Goal: Task Accomplishment & Management: Use online tool/utility

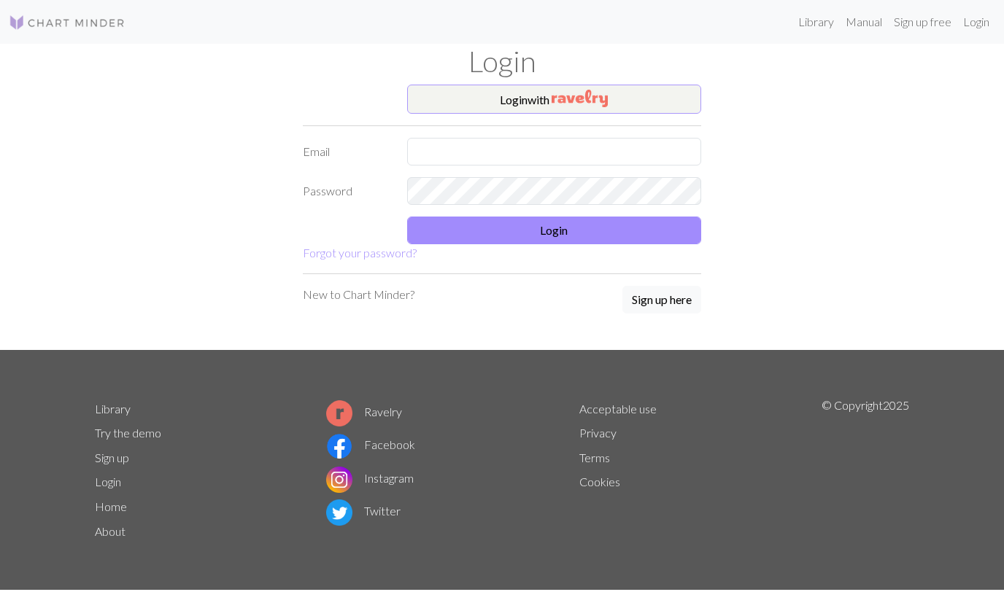
click at [458, 89] on button "Login with" at bounding box center [554, 99] width 295 height 29
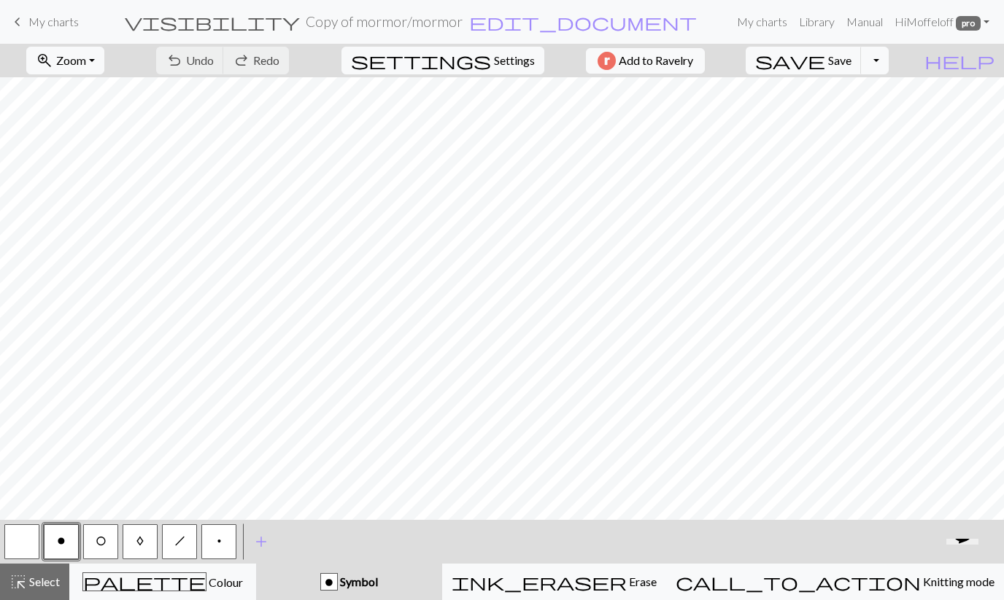
scroll to position [411, 0]
click at [32, 546] on button "button" at bounding box center [21, 541] width 35 height 35
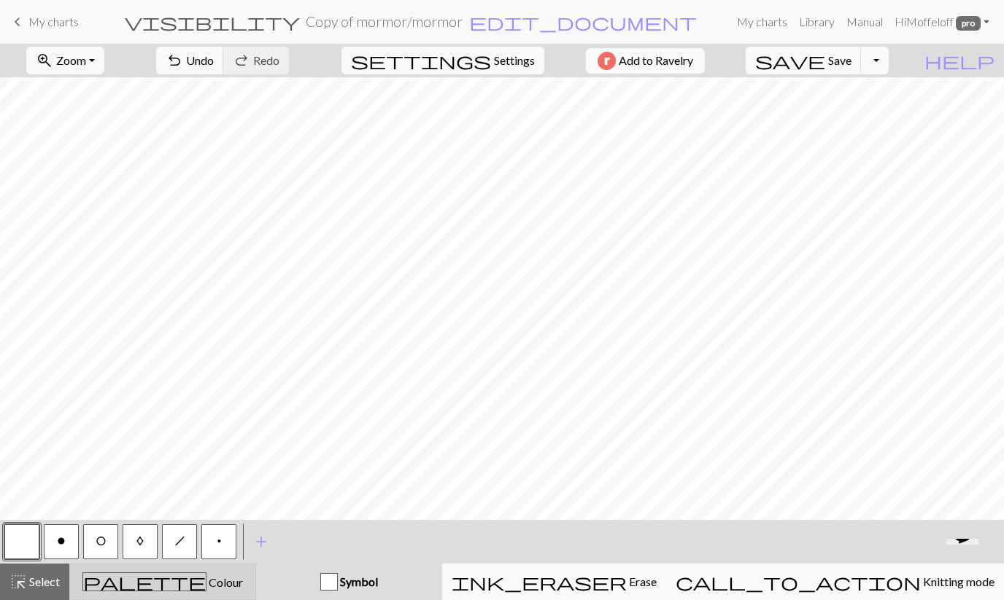
click at [241, 583] on div "palette Colour Colour" at bounding box center [163, 582] width 168 height 19
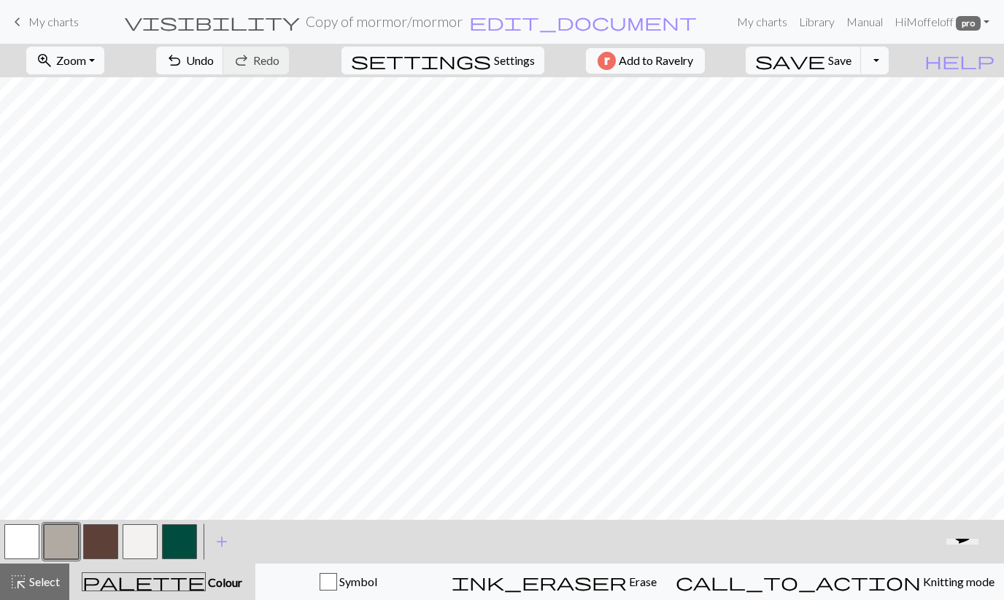
click at [25, 543] on button "button" at bounding box center [21, 541] width 35 height 35
click at [96, 540] on button "button" at bounding box center [100, 541] width 35 height 35
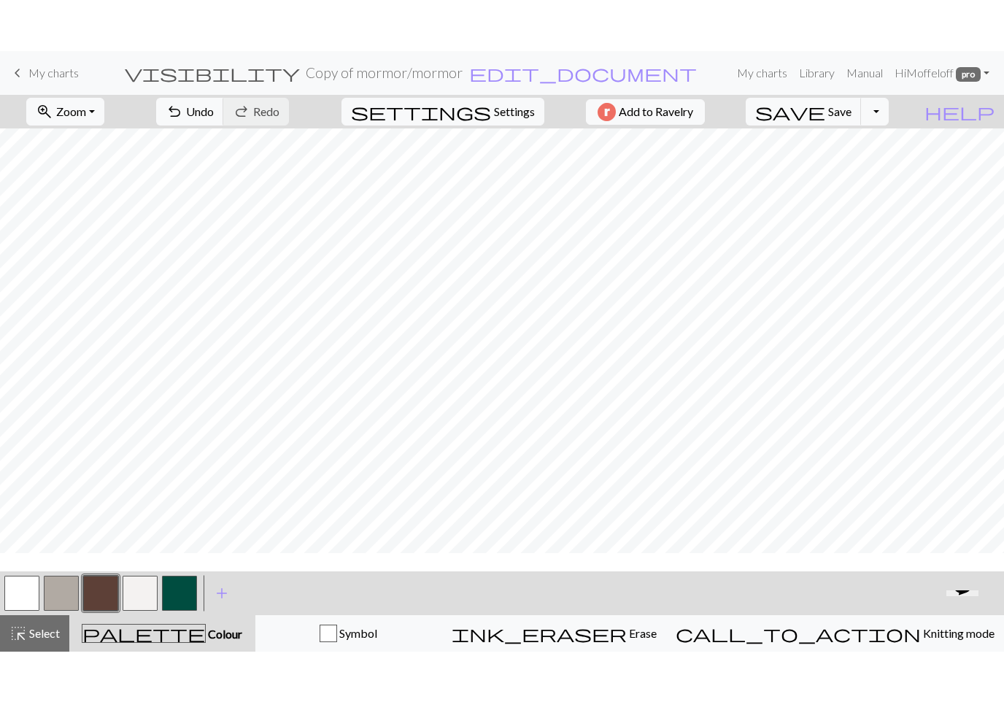
scroll to position [336, 0]
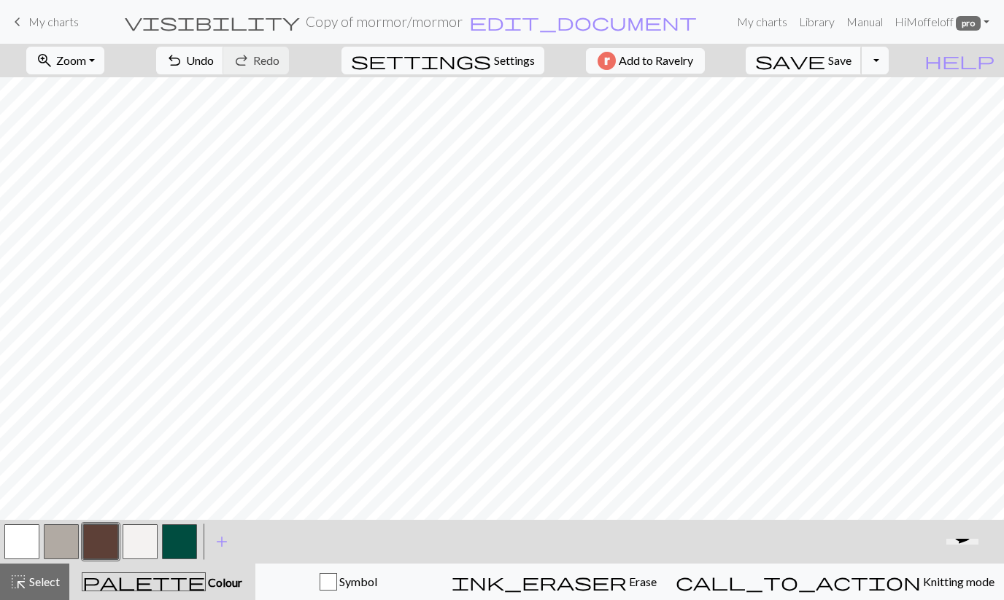
click at [825, 66] on span "save" at bounding box center [790, 60] width 70 height 20
click at [888, 64] on button "Toggle Dropdown" at bounding box center [875, 61] width 28 height 28
click at [860, 120] on button "save_alt Download" at bounding box center [767, 115] width 241 height 23
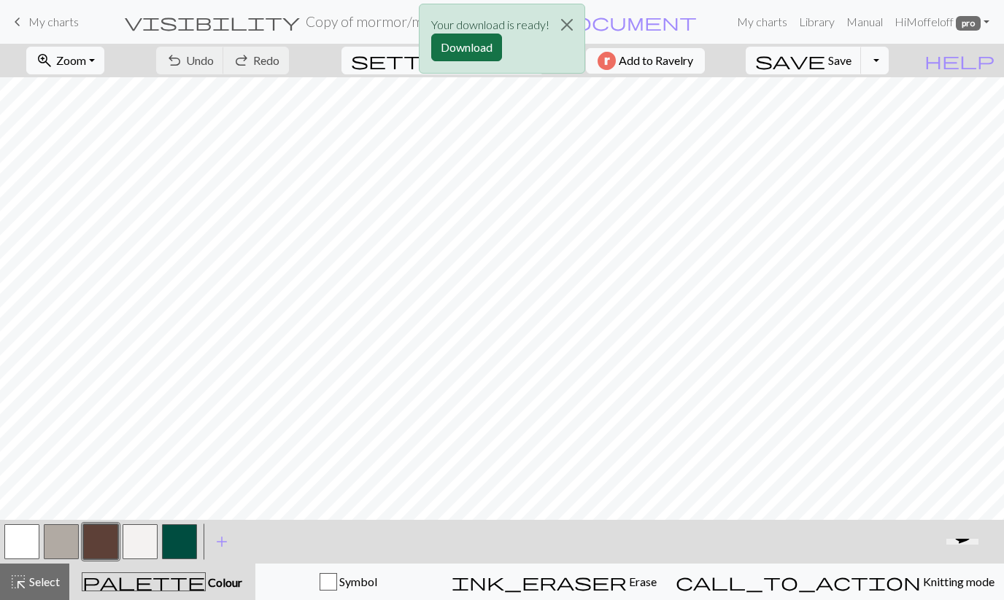
click at [465, 56] on button "Download" at bounding box center [466, 48] width 71 height 28
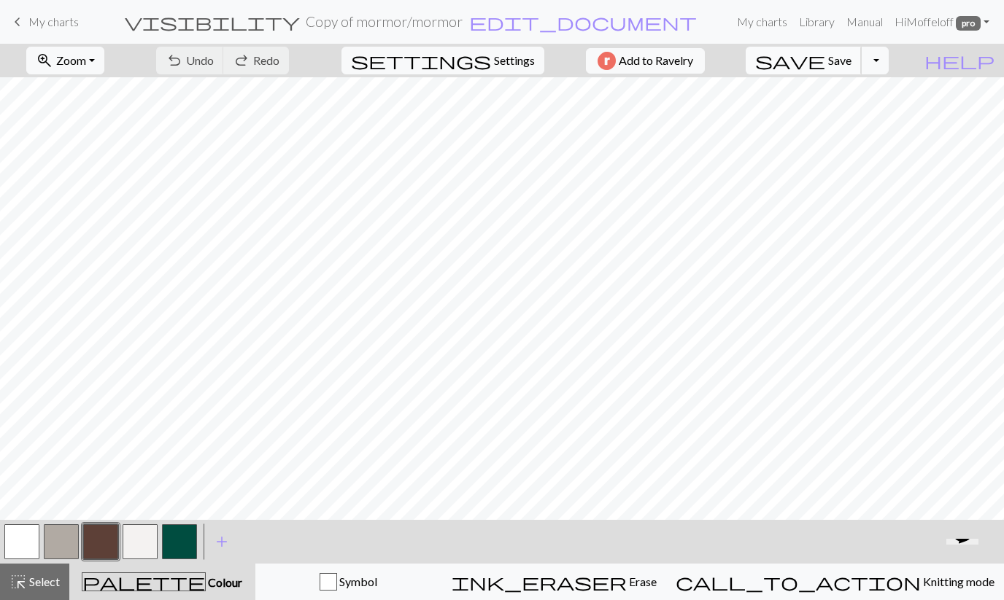
click at [825, 58] on span "save" at bounding box center [790, 60] width 70 height 20
click at [58, 21] on div "Chart saved" at bounding box center [502, 29] width 1004 height 58
click at [28, 20] on span "My charts" at bounding box center [53, 22] width 50 height 14
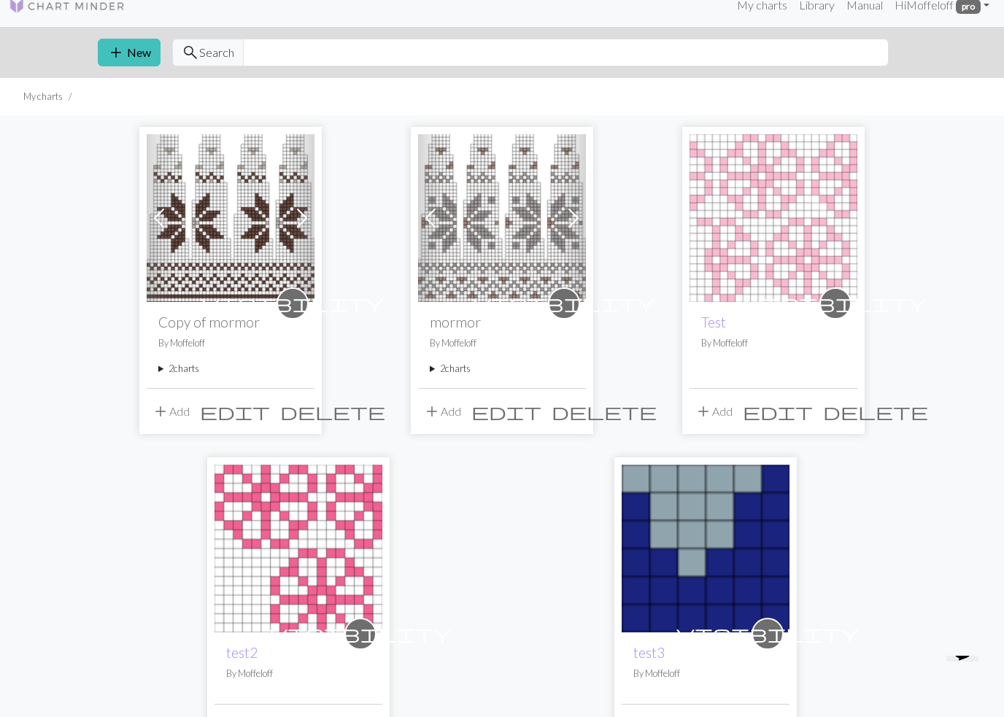
scroll to position [15, 0]
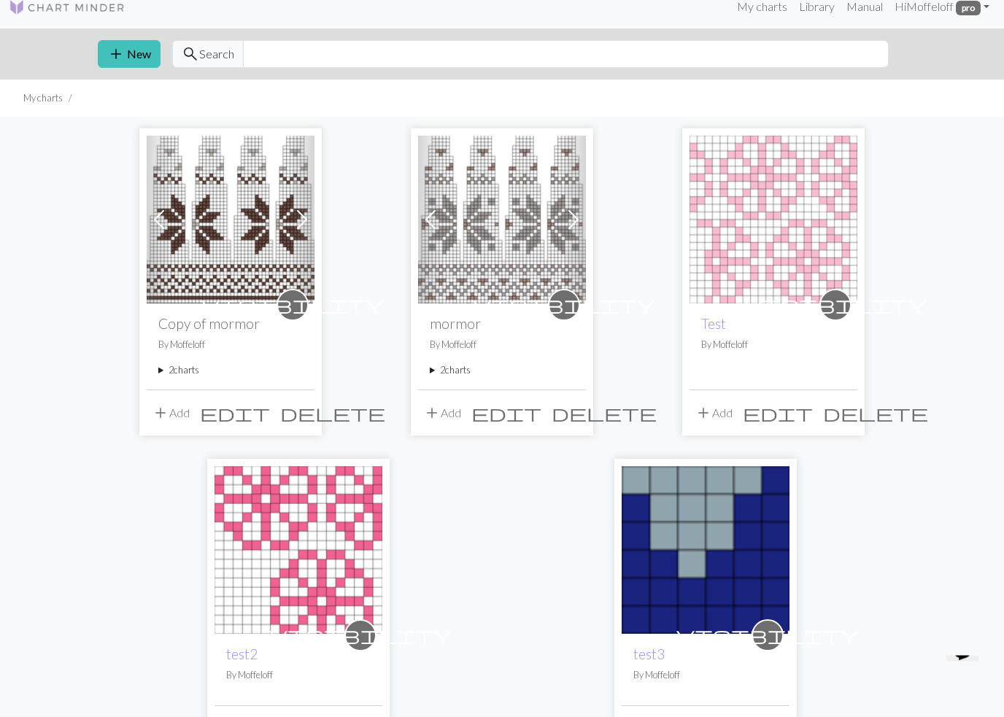
click at [187, 369] on summary "2 charts" at bounding box center [230, 371] width 144 height 14
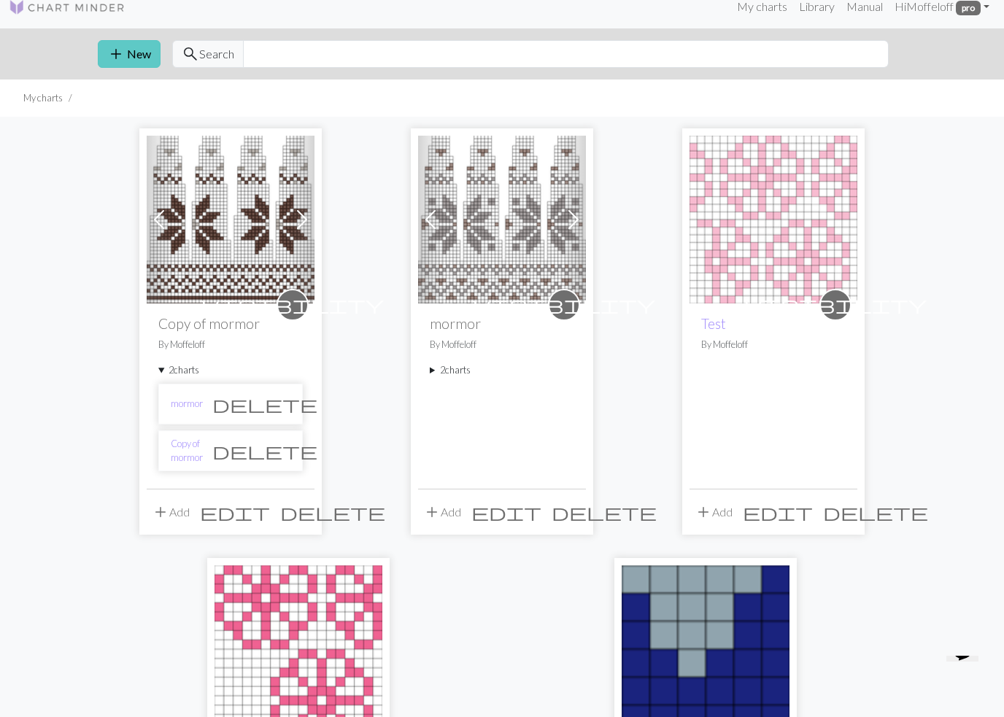
click at [139, 56] on button "add New" at bounding box center [129, 54] width 63 height 28
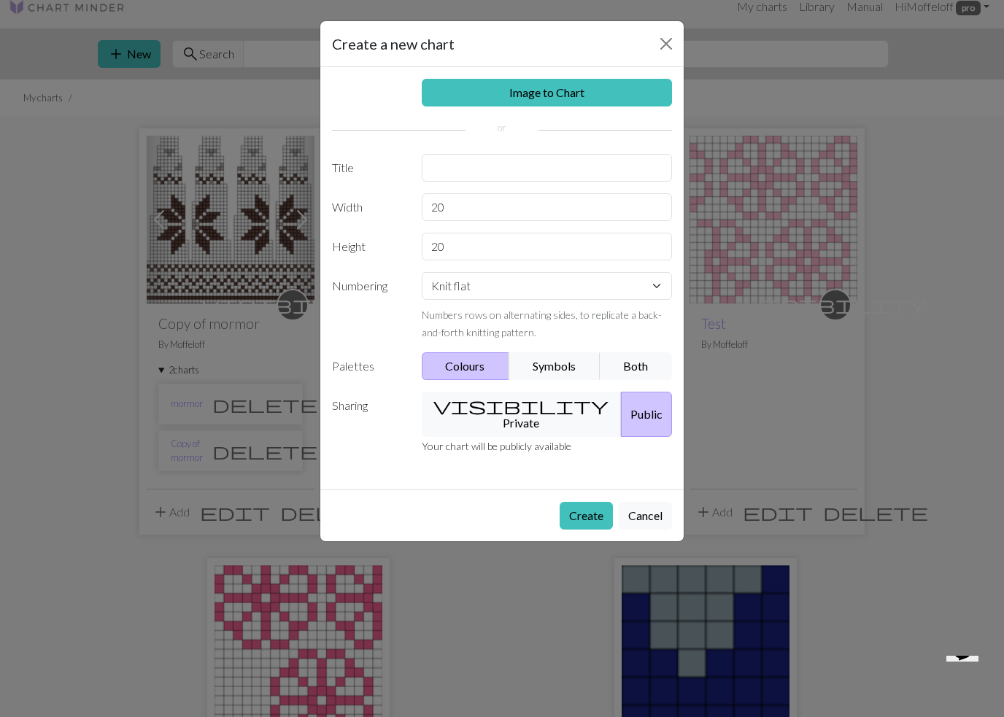
click at [465, 599] on div "Create a new chart Image to Chart Title Width 20 Height 20 Numbering Knit flat …" at bounding box center [502, 358] width 1004 height 717
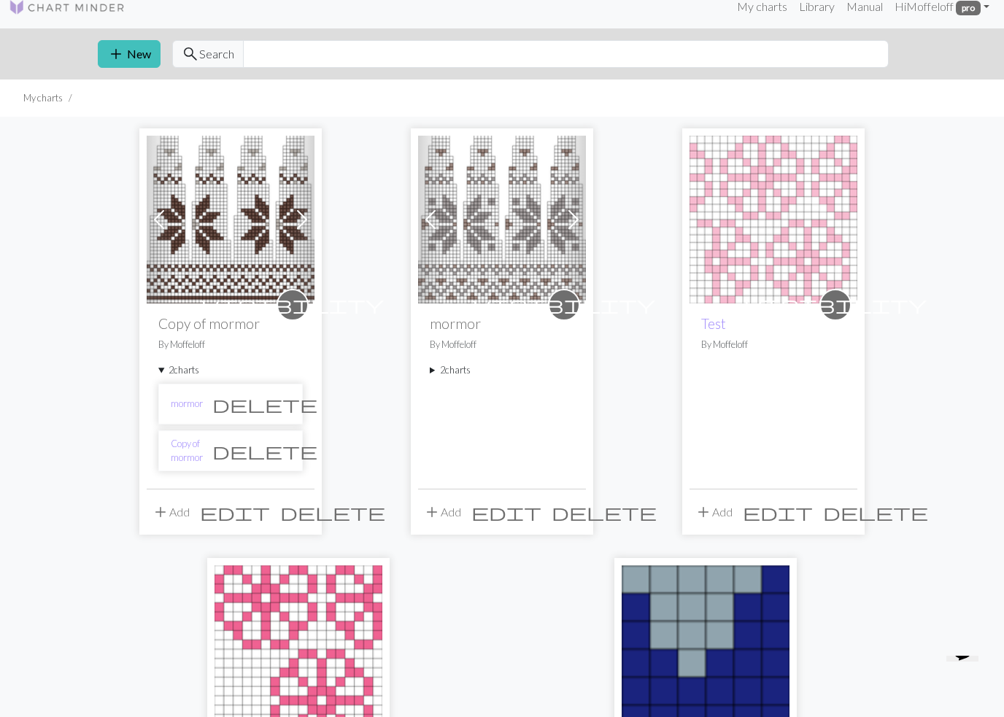
click at [179, 515] on button "add Add" at bounding box center [171, 512] width 48 height 28
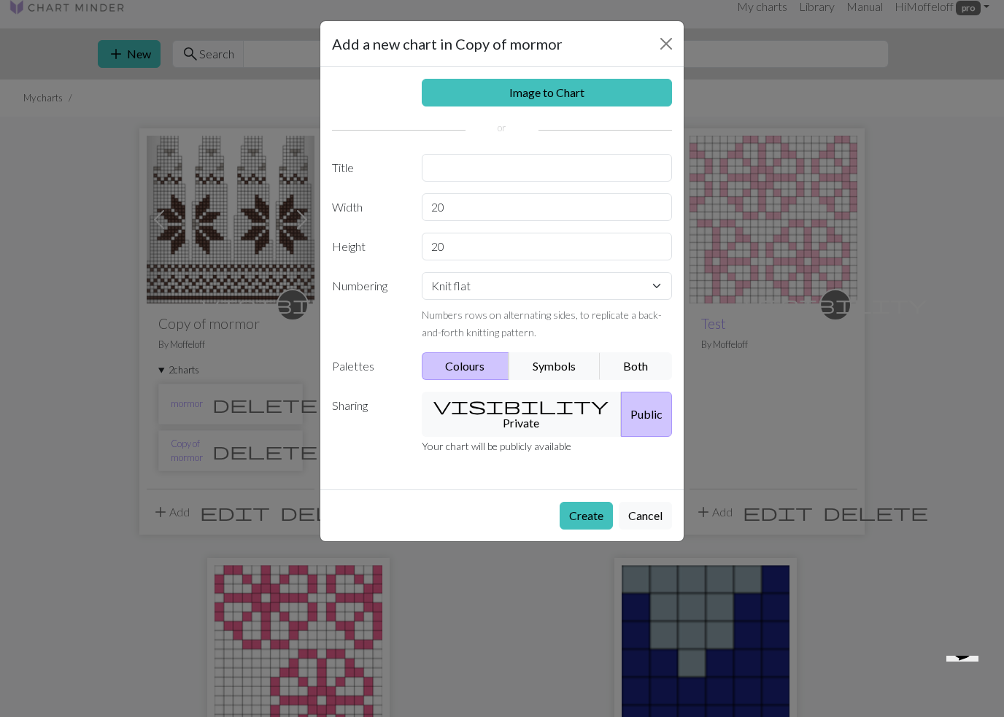
click at [158, 592] on div "Add a new chart in Copy of mormor Image to Chart Title Width 20 Height 20 Numbe…" at bounding box center [502, 358] width 1004 height 717
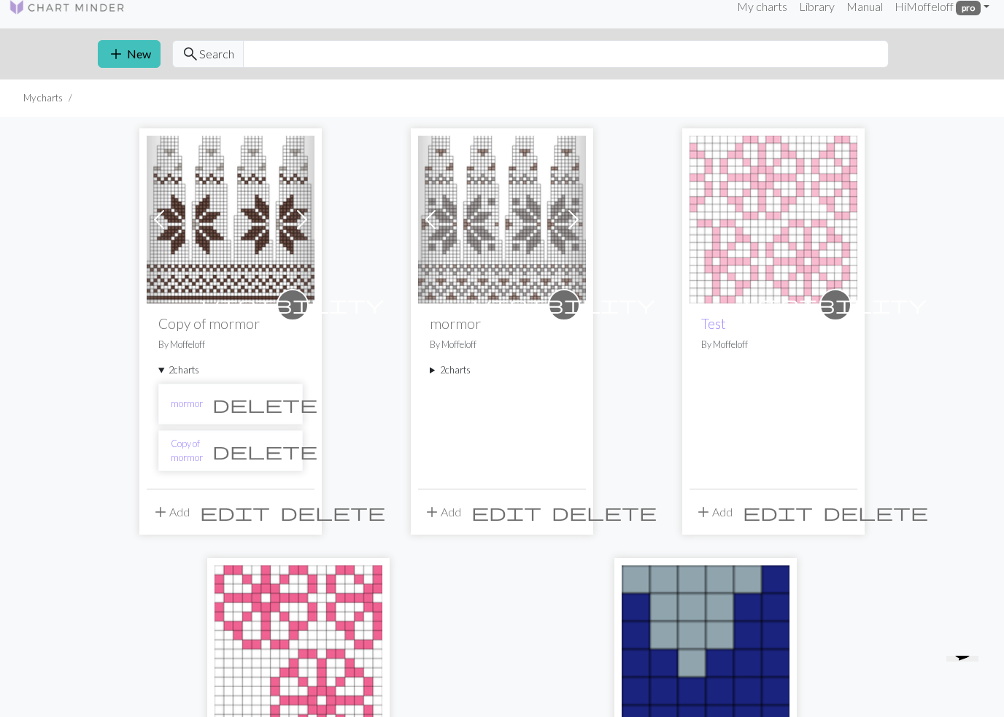
click at [203, 258] on img at bounding box center [231, 220] width 168 height 168
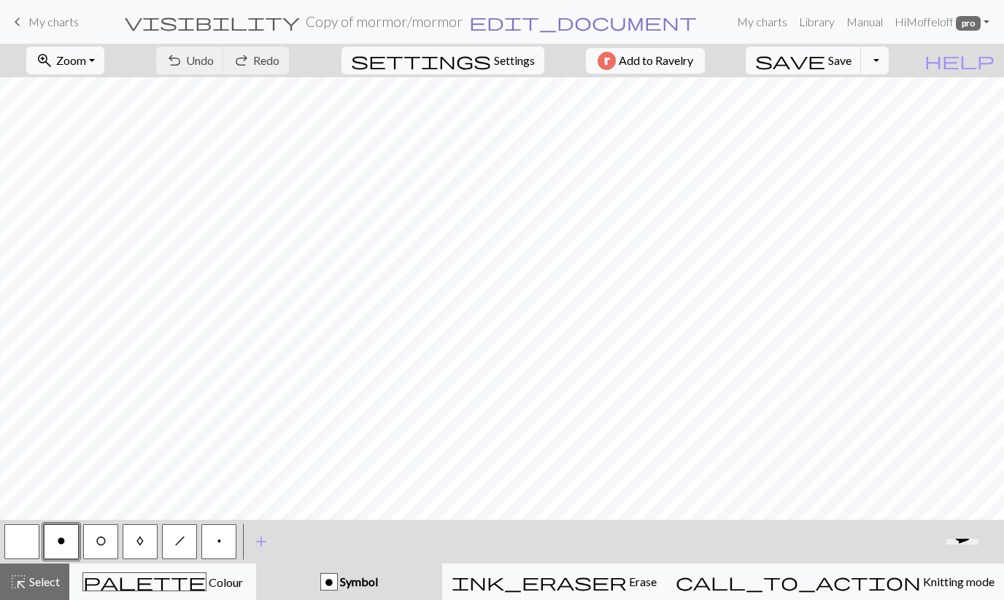
click at [500, 24] on span "edit_document" at bounding box center [583, 22] width 228 height 20
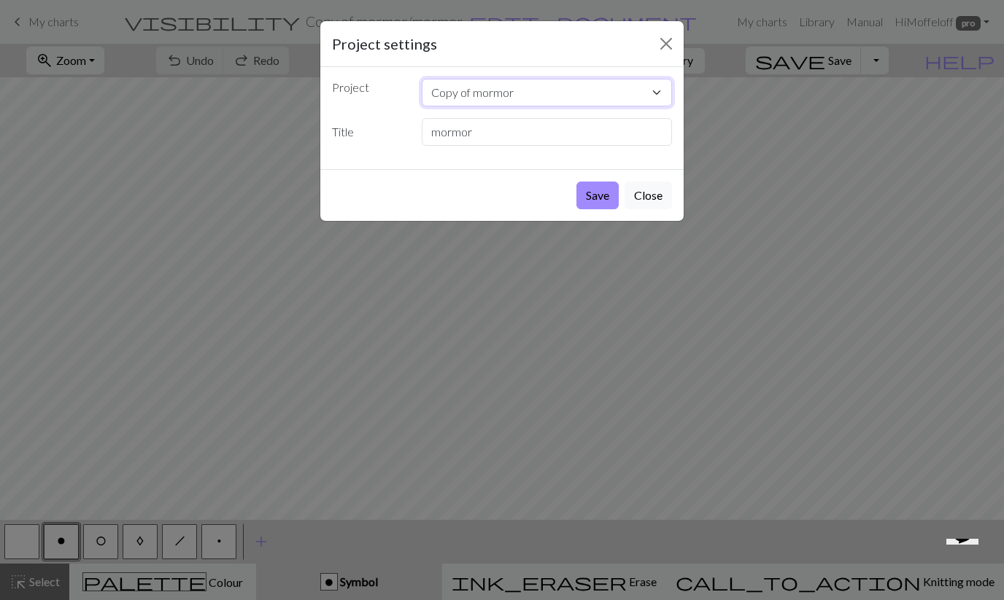
click at [641, 90] on select "Copy of mormor mormor Test test2 test3" at bounding box center [547, 93] width 251 height 28
click at [667, 44] on button "Close" at bounding box center [665, 43] width 23 height 23
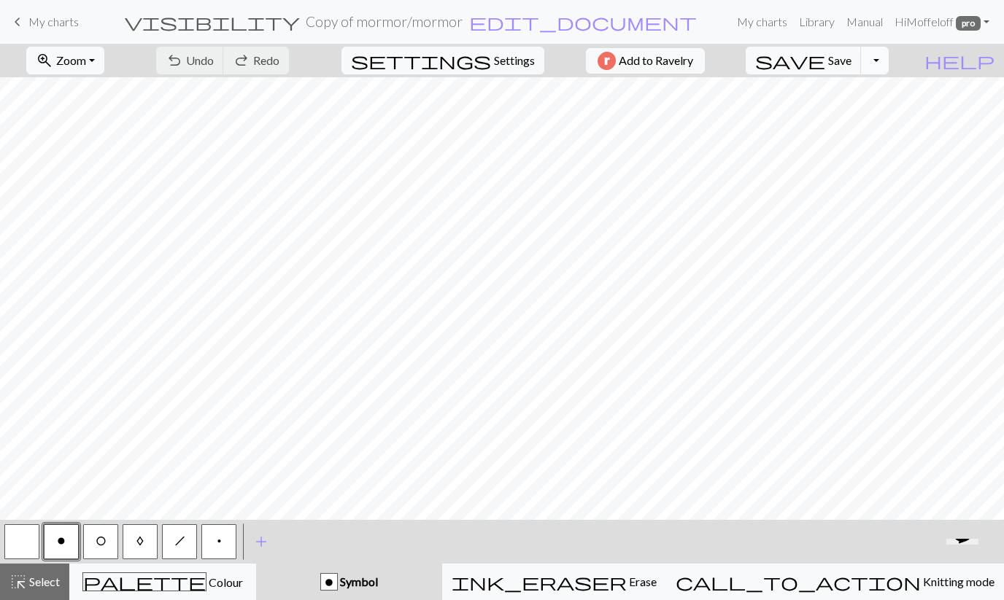
click at [888, 58] on button "Toggle Dropdown" at bounding box center [875, 61] width 28 height 28
click at [850, 90] on button "file_copy Save a copy" at bounding box center [767, 92] width 241 height 23
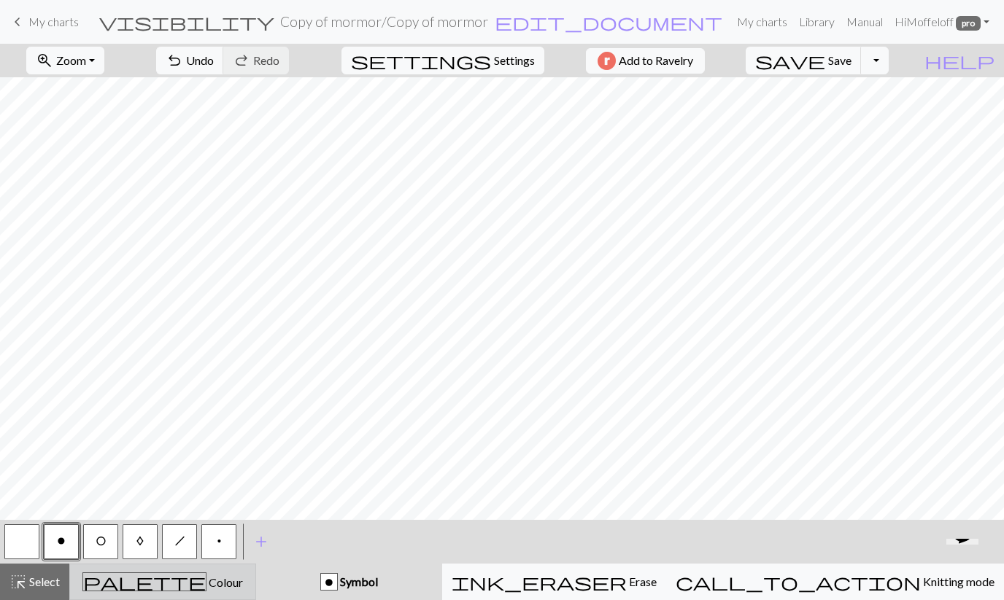
click at [247, 579] on div "palette Colour Colour" at bounding box center [163, 582] width 168 height 19
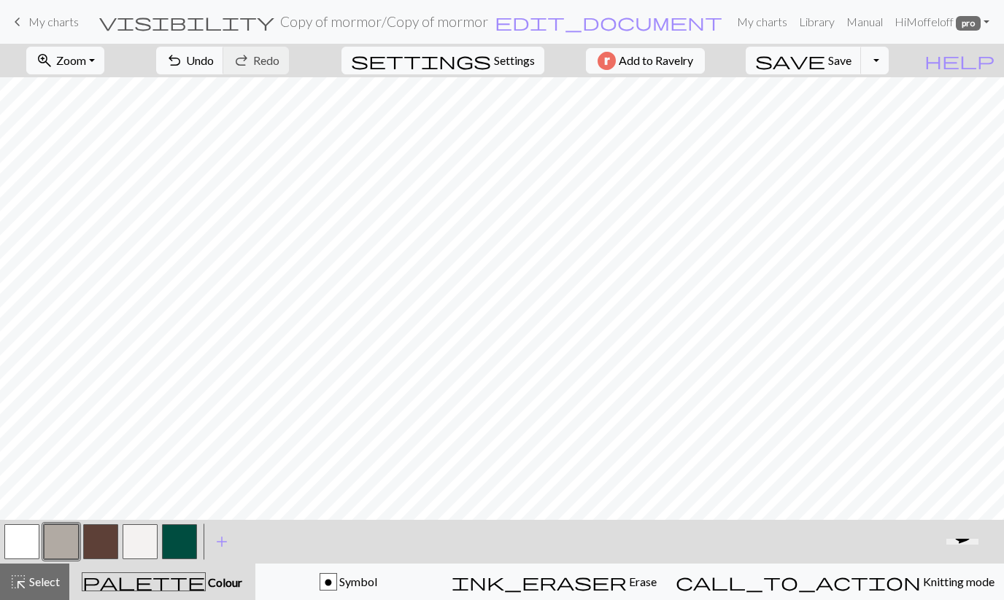
click at [25, 535] on button "button" at bounding box center [21, 541] width 35 height 35
click at [95, 544] on button "button" at bounding box center [100, 541] width 35 height 35
click at [9, 544] on button "button" at bounding box center [21, 541] width 35 height 35
click at [24, 541] on button "button" at bounding box center [21, 541] width 35 height 35
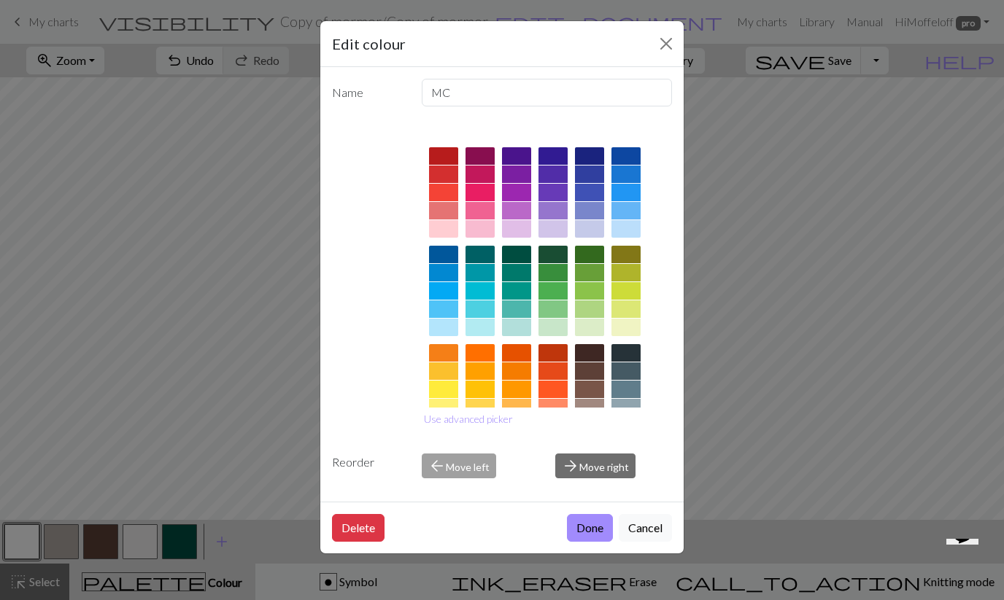
click at [670, 45] on button "Close" at bounding box center [665, 43] width 23 height 23
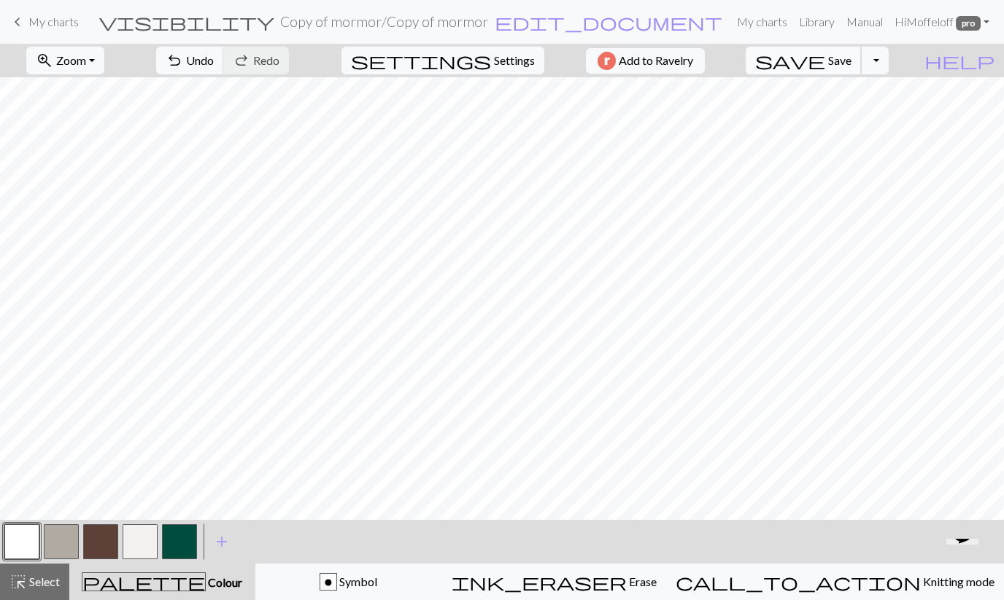
click at [851, 67] on span "Save" at bounding box center [839, 60] width 23 height 14
click at [34, 546] on button "button" at bounding box center [21, 541] width 35 height 35
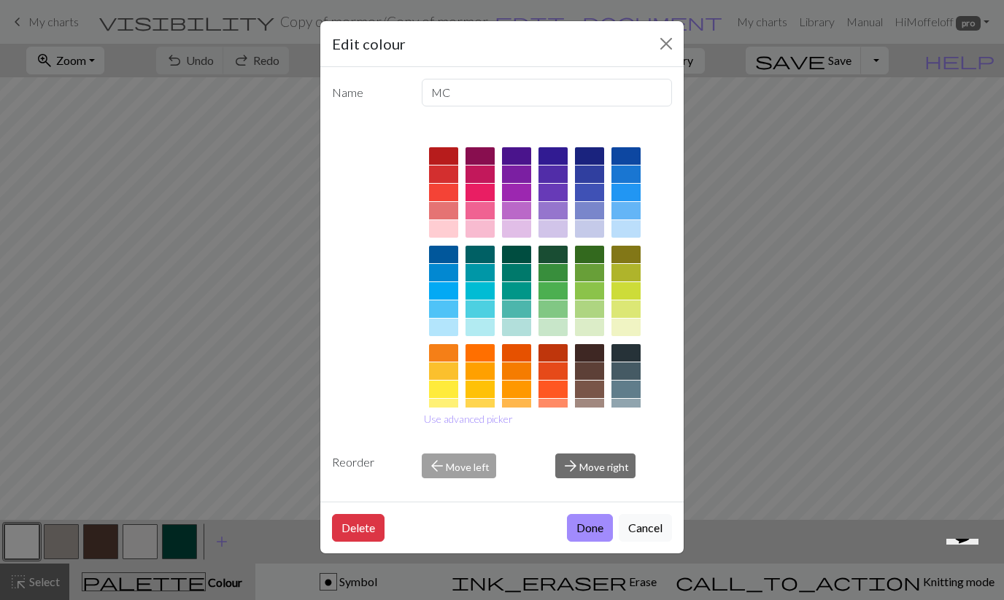
click at [586, 354] on div at bounding box center [589, 353] width 29 height 18
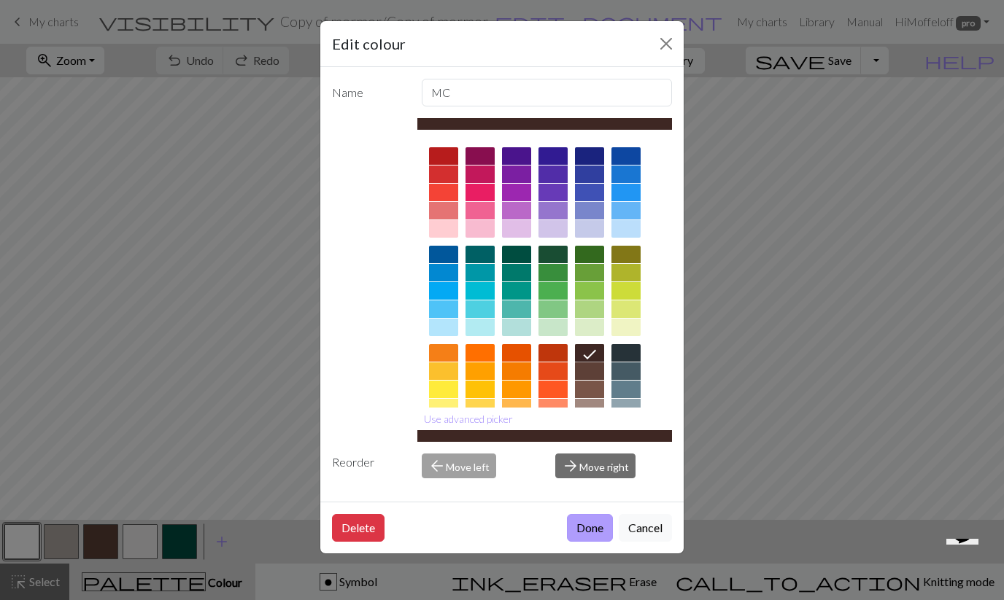
click at [584, 532] on button "Done" at bounding box center [590, 528] width 46 height 28
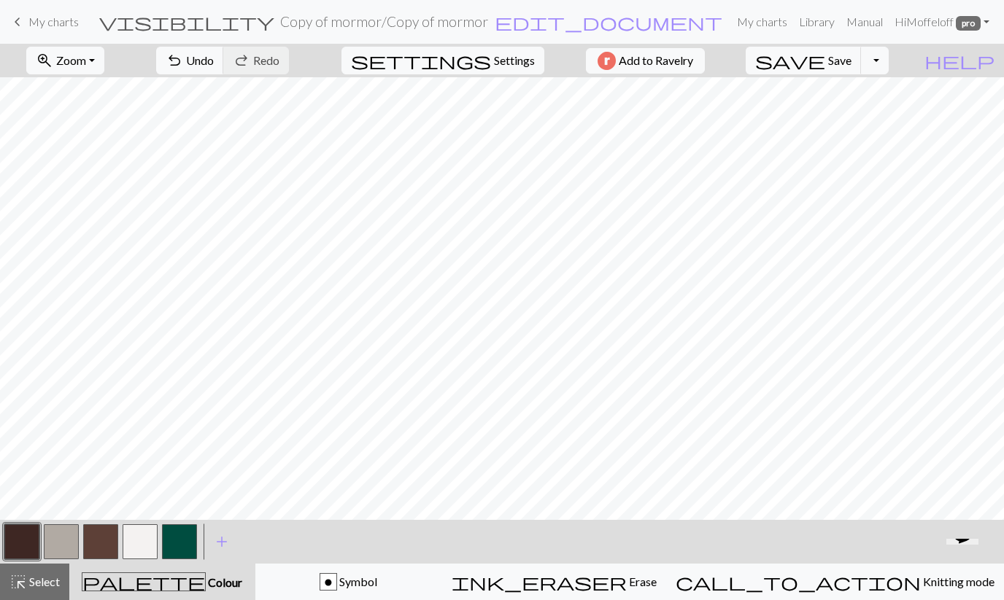
click at [92, 546] on button "button" at bounding box center [100, 541] width 35 height 35
click at [93, 546] on button "button" at bounding box center [100, 541] width 35 height 35
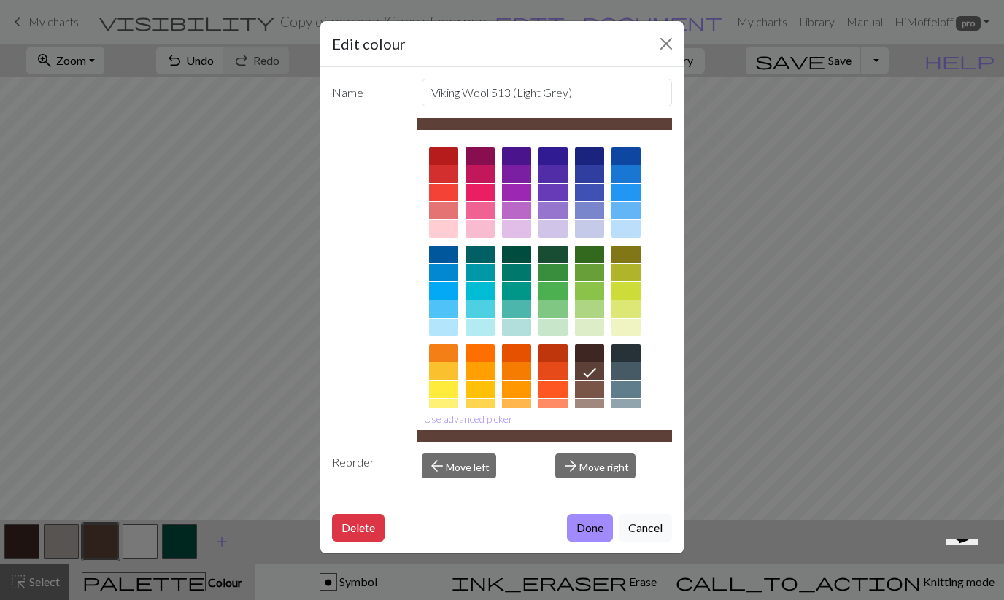
click at [669, 44] on button "Close" at bounding box center [665, 43] width 23 height 23
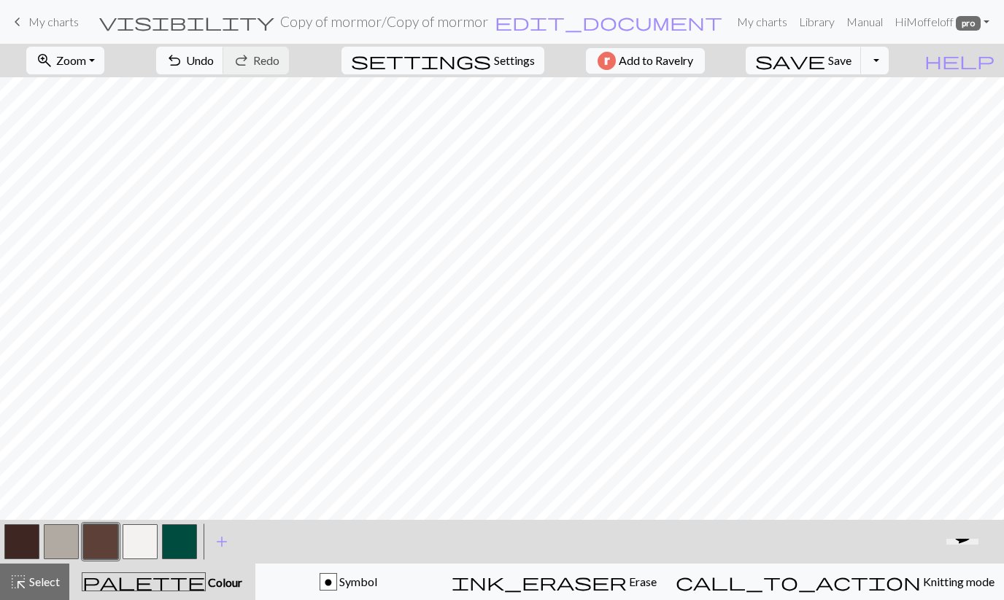
click at [100, 540] on button "button" at bounding box center [100, 541] width 35 height 35
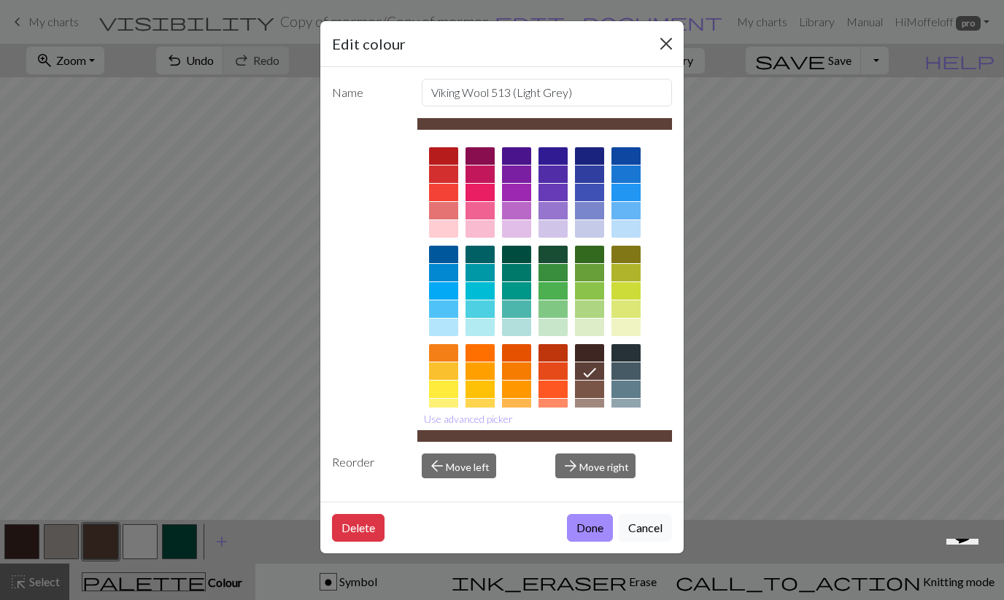
click at [670, 49] on button "Close" at bounding box center [665, 43] width 23 height 23
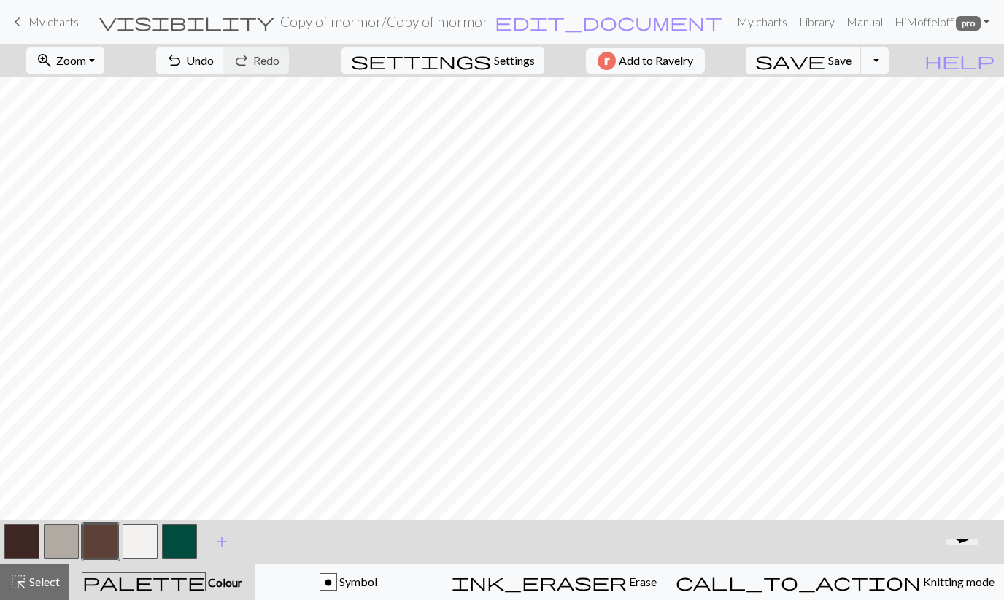
click at [28, 554] on button "button" at bounding box center [21, 541] width 35 height 35
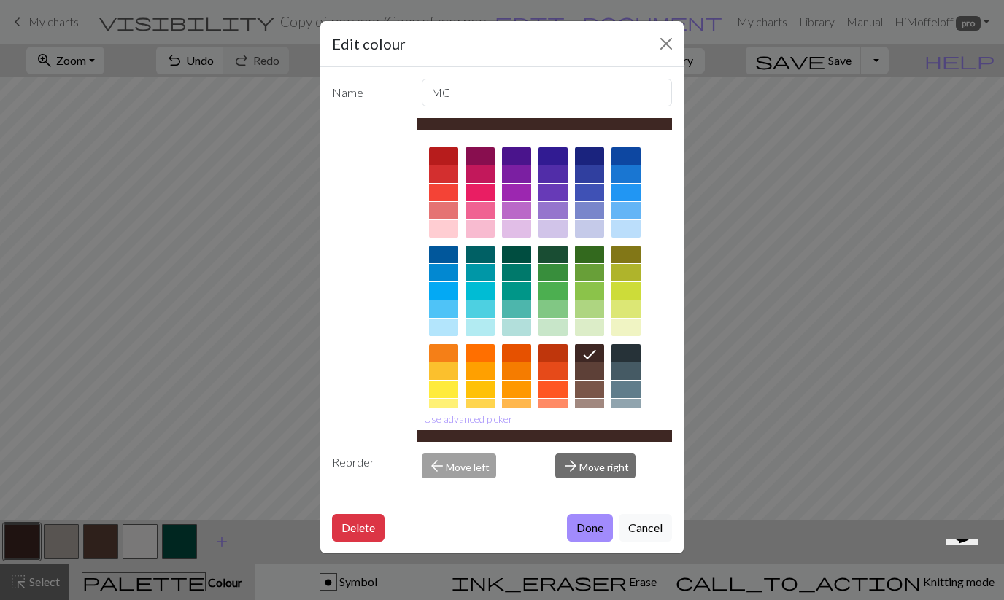
click at [468, 419] on button "Use advanced picker" at bounding box center [468, 419] width 102 height 23
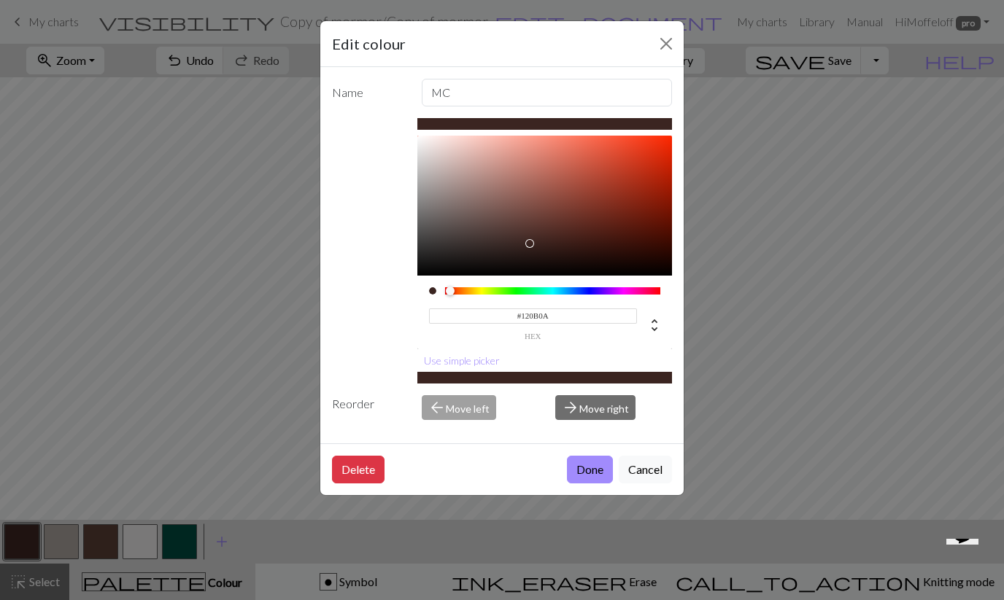
type input "#000000"
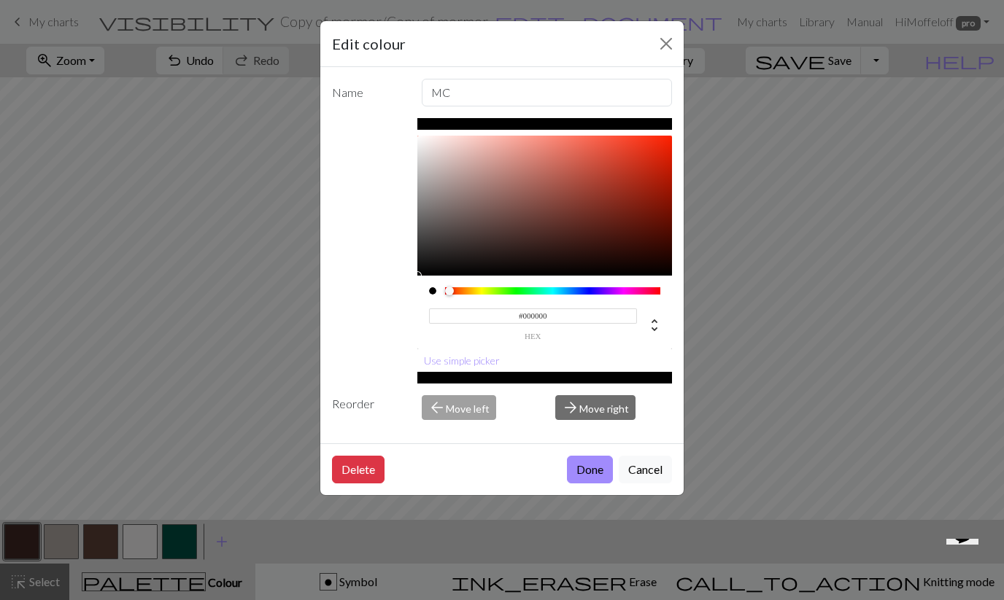
drag, startPoint x: 527, startPoint y: 244, endPoint x: 448, endPoint y: 286, distance: 90.0
click at [448, 286] on div "#000000 hex" at bounding box center [544, 243] width 255 height 214
click at [582, 469] on button "Done" at bounding box center [590, 470] width 46 height 28
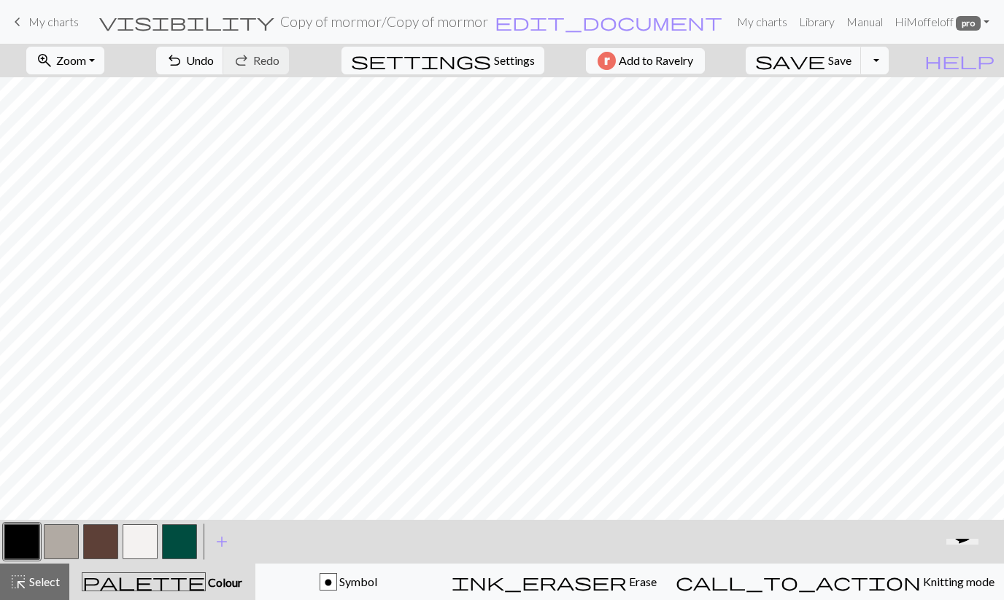
click at [100, 541] on button "button" at bounding box center [100, 541] width 35 height 35
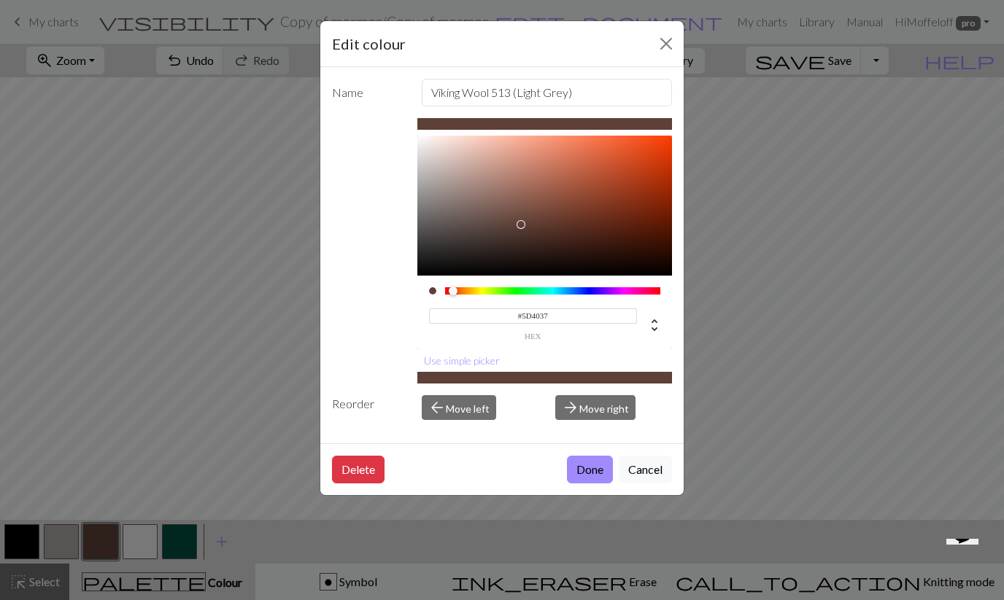
click at [100, 541] on div "Edit colour Name Viking Wool 513 (Light Grey) #5D4037 hex Use simple picker Reo…" at bounding box center [502, 300] width 1004 height 600
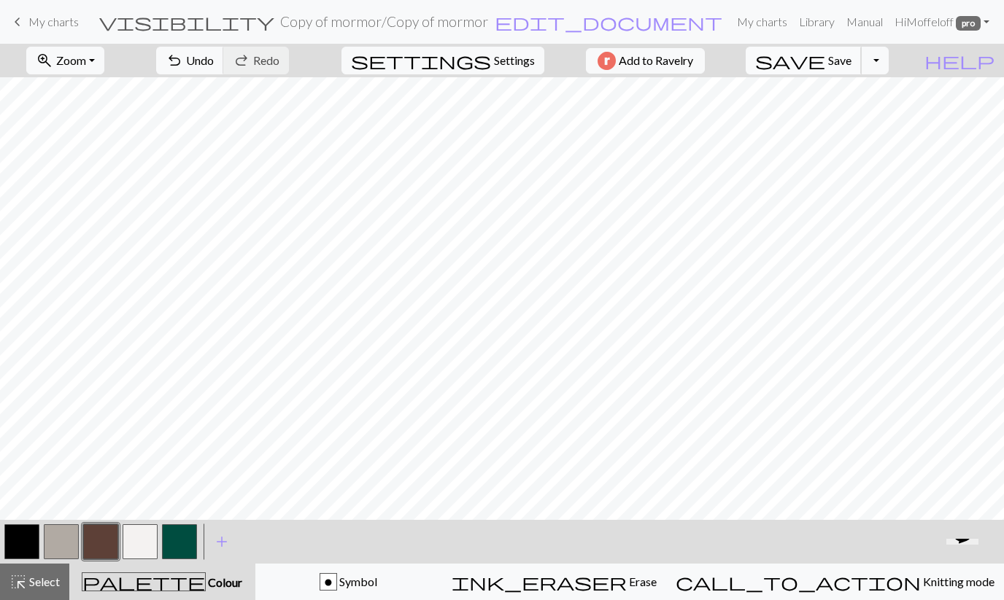
click at [855, 58] on button "save Save Save" at bounding box center [803, 61] width 116 height 28
click at [15, 546] on button "button" at bounding box center [21, 541] width 35 height 35
click at [98, 546] on button "button" at bounding box center [100, 541] width 35 height 35
click at [16, 540] on button "button" at bounding box center [21, 541] width 35 height 35
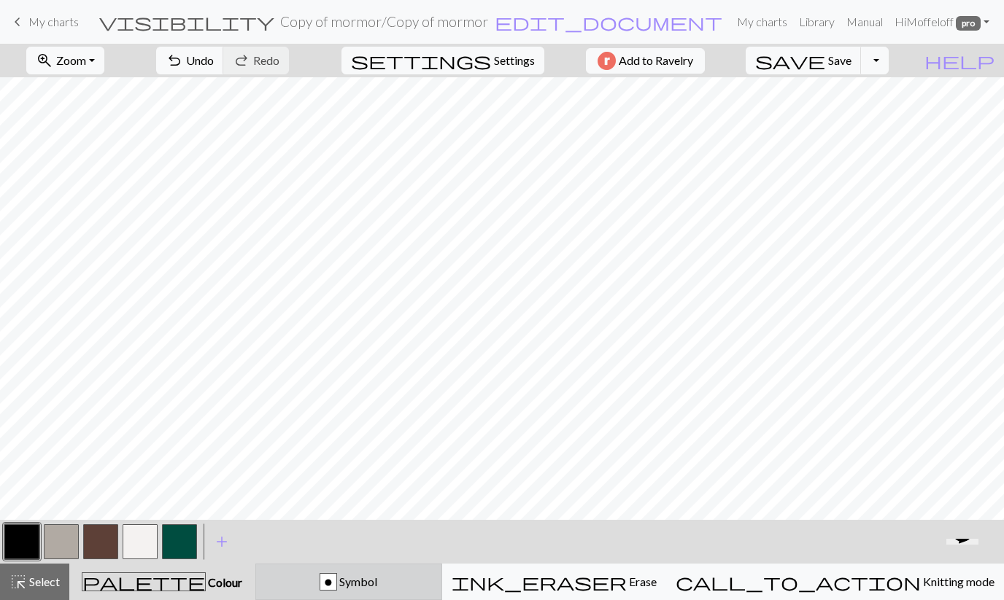
click at [376, 598] on button "o Symbol" at bounding box center [348, 582] width 187 height 36
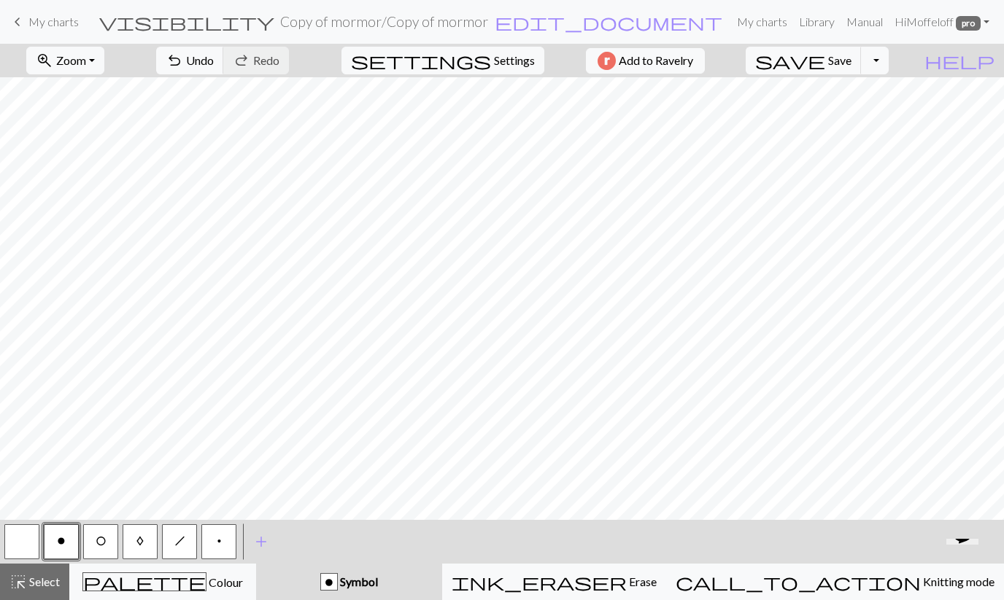
click at [24, 545] on button "button" at bounding box center [21, 541] width 35 height 35
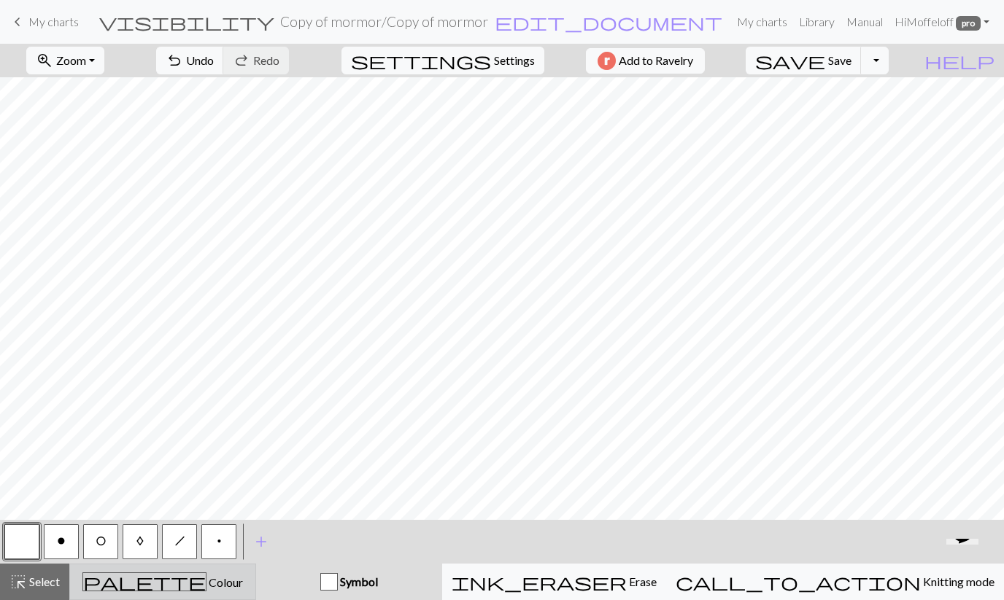
click at [150, 577] on div "palette Colour Colour" at bounding box center [163, 582] width 168 height 19
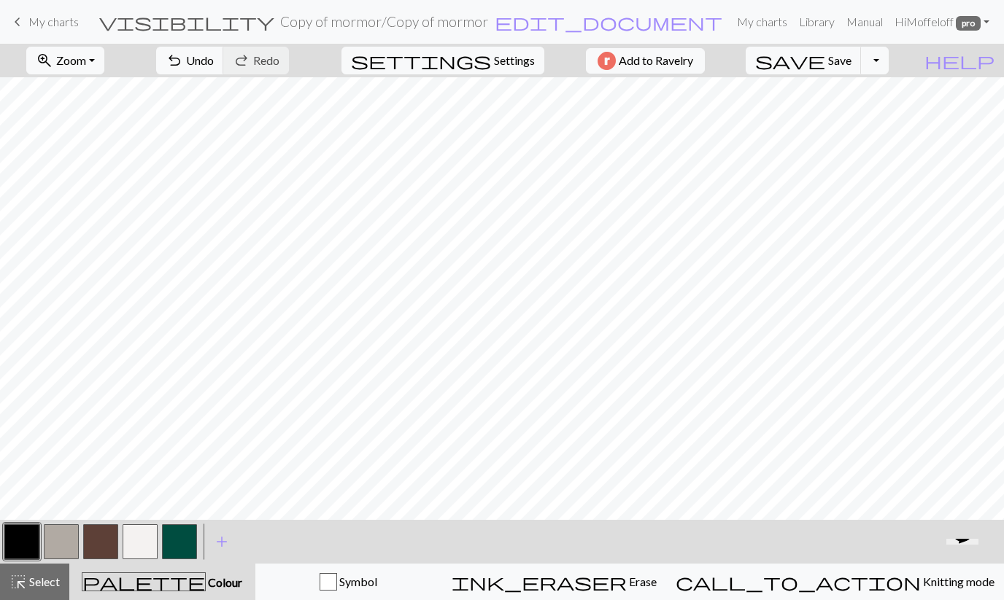
click at [19, 543] on button "button" at bounding box center [21, 541] width 35 height 35
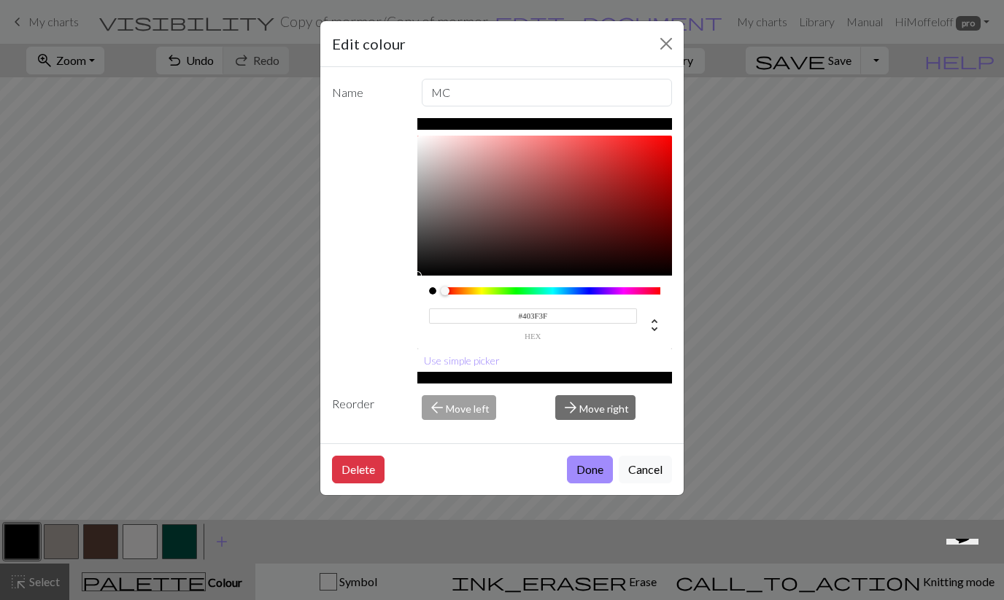
click at [420, 241] on div at bounding box center [544, 206] width 255 height 140
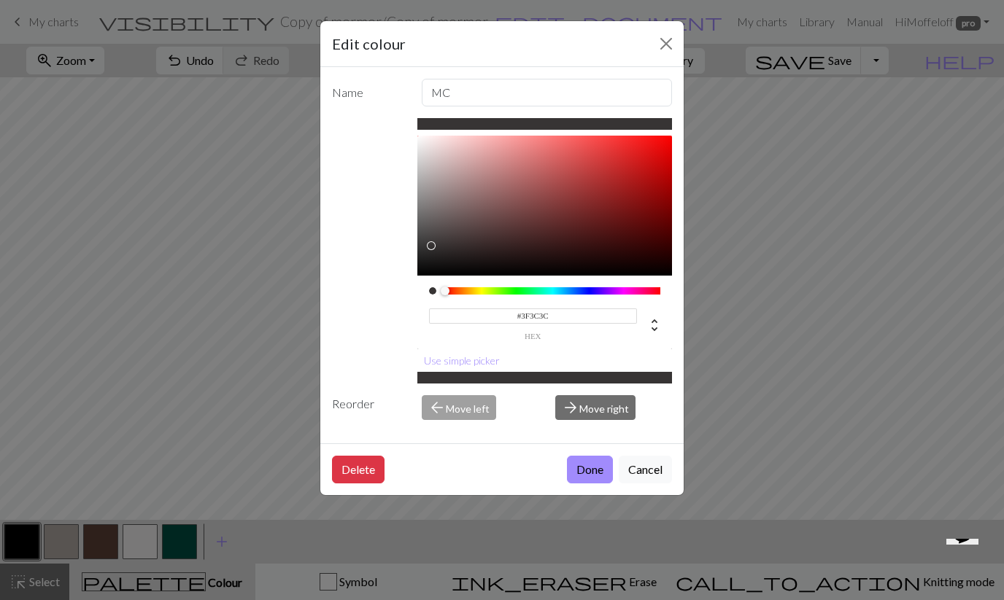
type input "#403D3D"
click at [427, 241] on div at bounding box center [428, 240] width 9 height 9
click at [585, 476] on button "Done" at bounding box center [590, 470] width 46 height 28
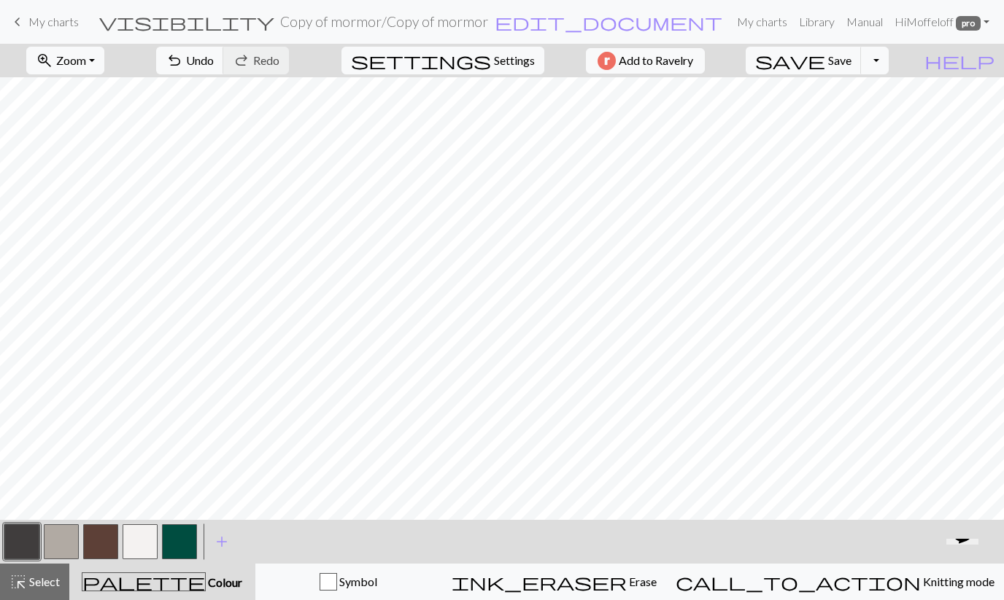
click at [107, 538] on button "button" at bounding box center [100, 541] width 35 height 35
click at [147, 537] on button "button" at bounding box center [140, 541] width 35 height 35
click at [29, 545] on button "button" at bounding box center [21, 541] width 35 height 35
click at [93, 533] on button "button" at bounding box center [100, 541] width 35 height 35
click at [23, 535] on button "button" at bounding box center [21, 541] width 35 height 35
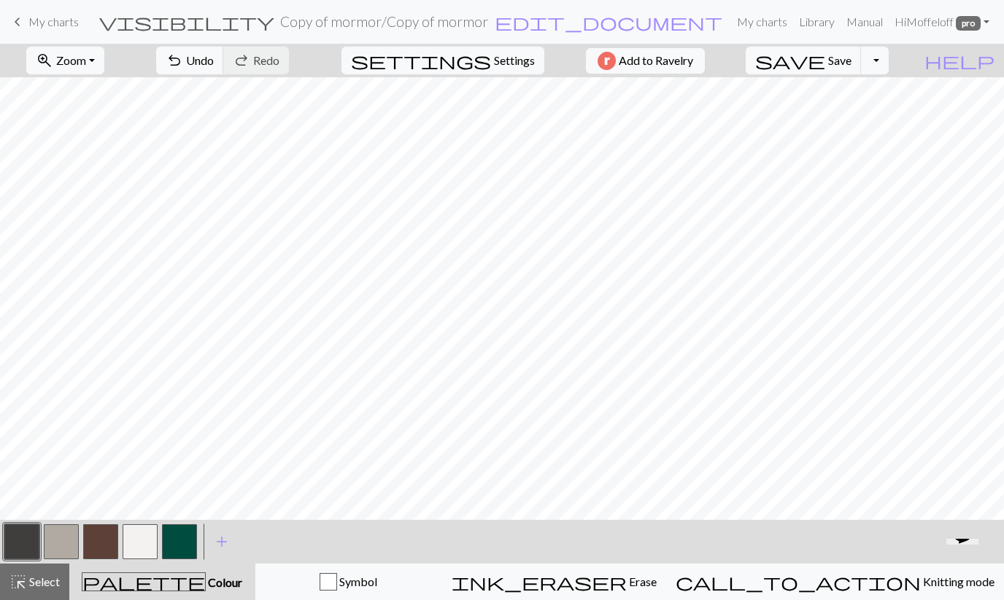
click at [107, 537] on button "button" at bounding box center [100, 541] width 35 height 35
click at [851, 62] on span "Save" at bounding box center [839, 60] width 23 height 14
click at [851, 66] on span "Save" at bounding box center [839, 60] width 23 height 14
click at [62, 543] on button "button" at bounding box center [61, 541] width 35 height 35
click at [97, 542] on button "button" at bounding box center [100, 541] width 35 height 35
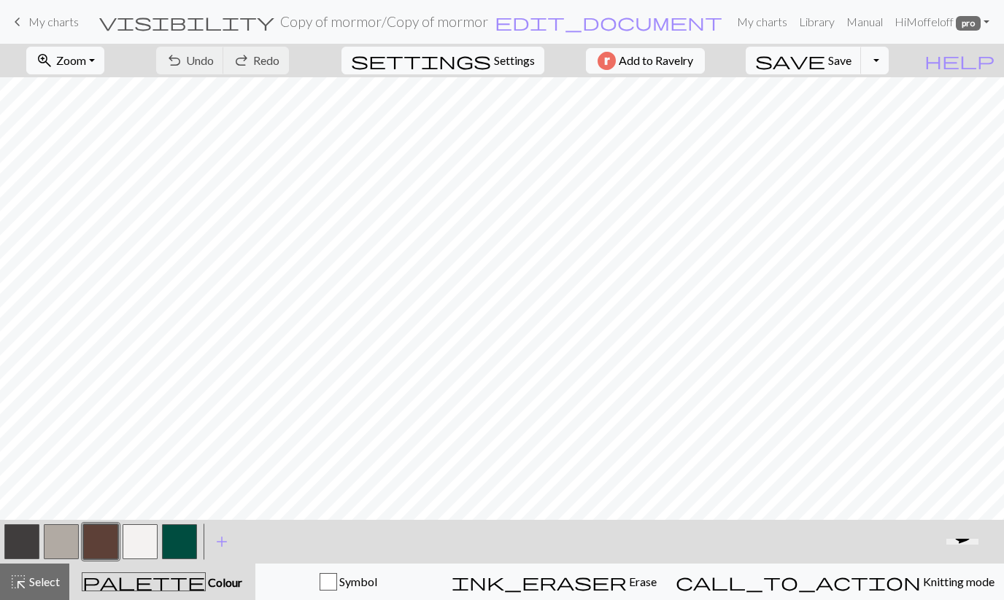
click at [26, 532] on button "button" at bounding box center [21, 541] width 35 height 35
click at [15, 543] on button "button" at bounding box center [21, 541] width 35 height 35
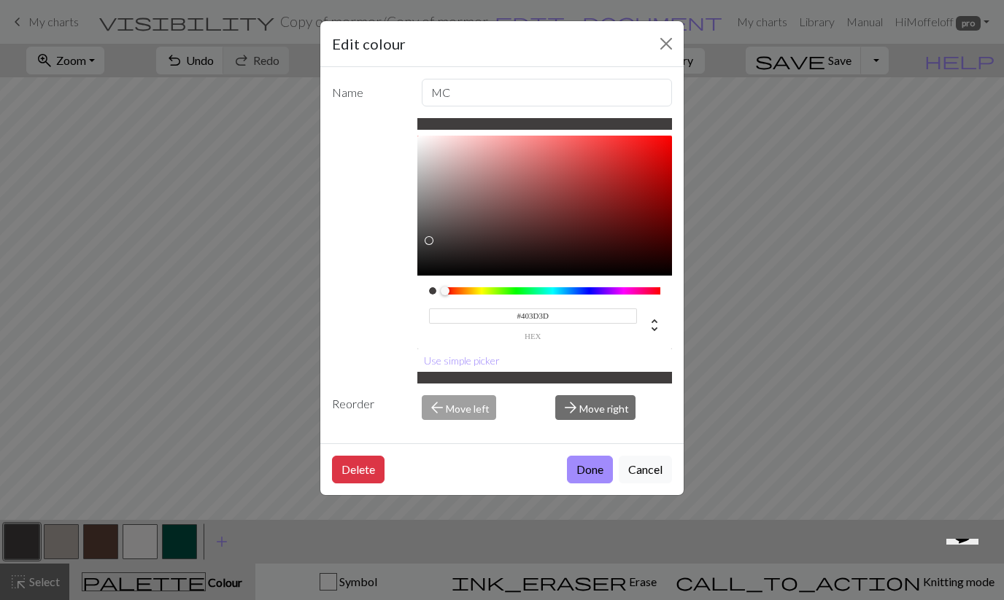
click at [665, 44] on button "Close" at bounding box center [665, 43] width 23 height 23
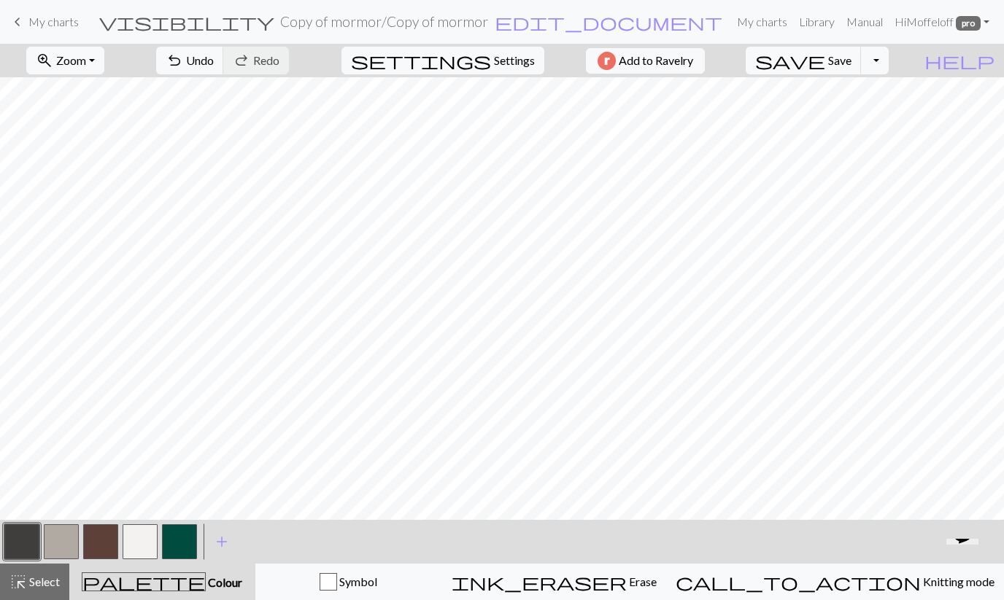
click at [99, 531] on button "button" at bounding box center [100, 541] width 35 height 35
click at [851, 61] on span "Save" at bounding box center [839, 60] width 23 height 14
click at [851, 60] on span "Save" at bounding box center [839, 60] width 23 height 14
click at [825, 63] on span "save" at bounding box center [790, 60] width 70 height 20
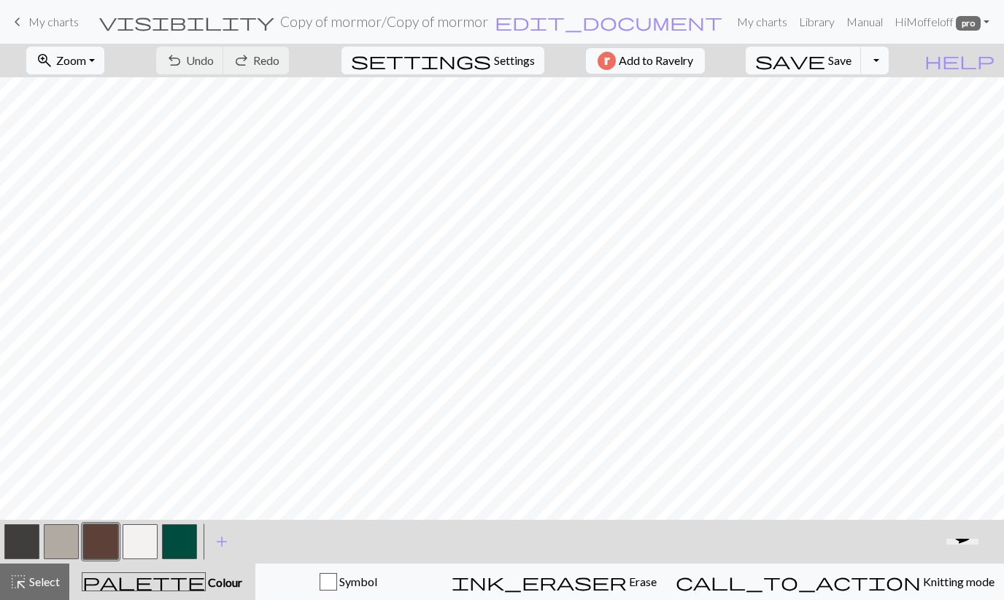
click at [66, 539] on button "button" at bounding box center [61, 541] width 35 height 35
click at [69, 534] on button "button" at bounding box center [61, 541] width 35 height 35
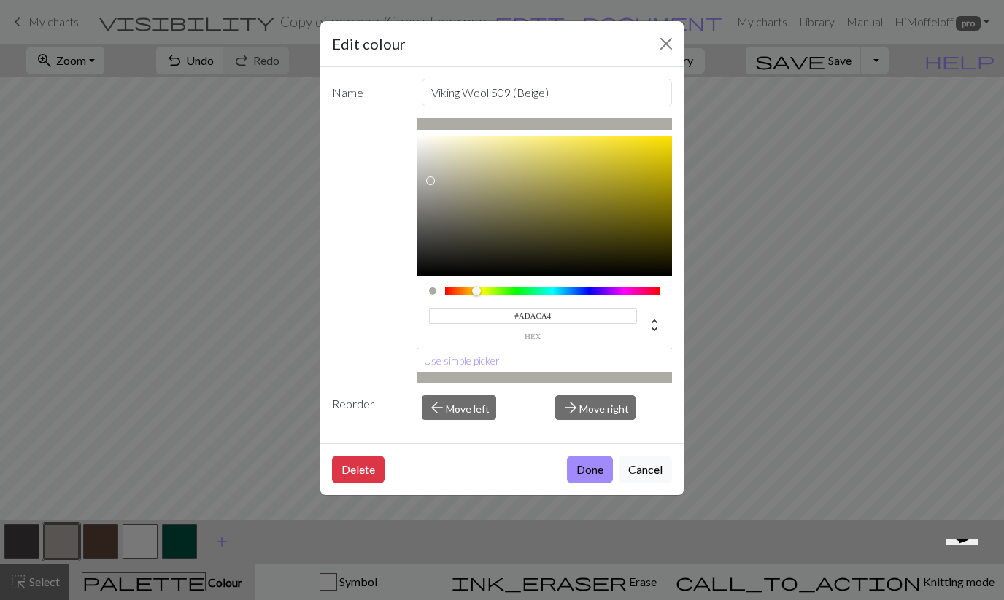
type input "#ABAAA2"
drag, startPoint x: 442, startPoint y: 176, endPoint x: 430, endPoint y: 182, distance: 12.7
click at [430, 182] on div at bounding box center [544, 206] width 255 height 140
click at [586, 470] on button "Done" at bounding box center [590, 470] width 46 height 28
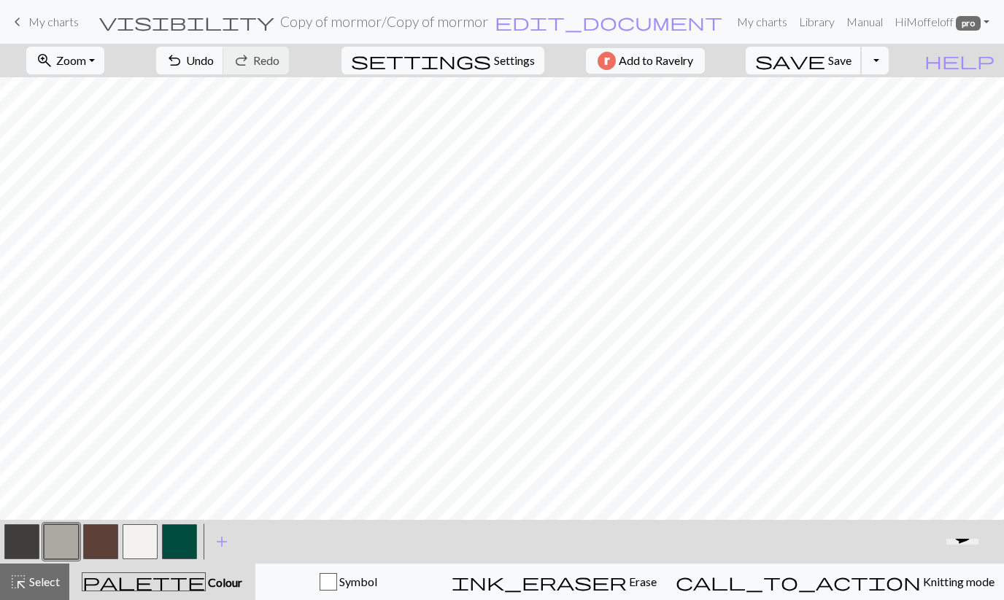
click at [825, 65] on span "save" at bounding box center [790, 60] width 70 height 20
click at [16, 532] on button "button" at bounding box center [21, 541] width 35 height 35
click at [20, 540] on button "button" at bounding box center [21, 541] width 35 height 35
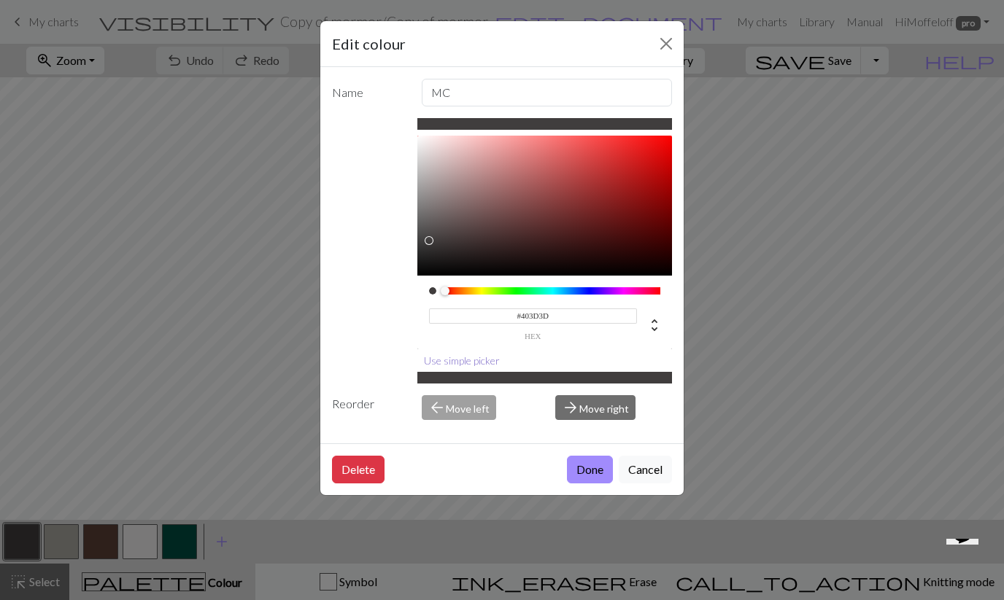
click at [443, 360] on button "Use simple picker" at bounding box center [461, 360] width 89 height 23
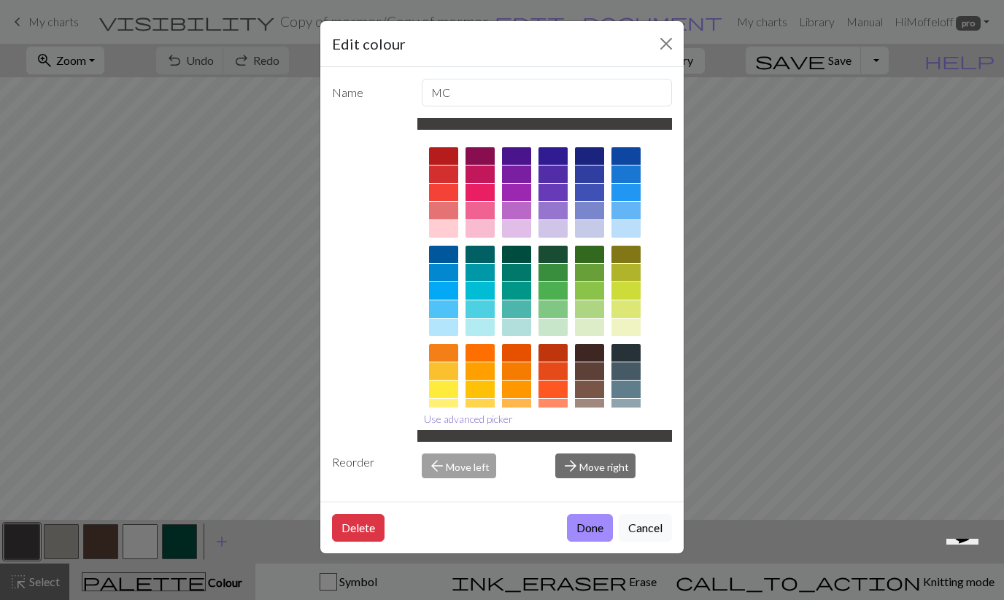
click at [449, 414] on button "Use advanced picker" at bounding box center [468, 419] width 102 height 23
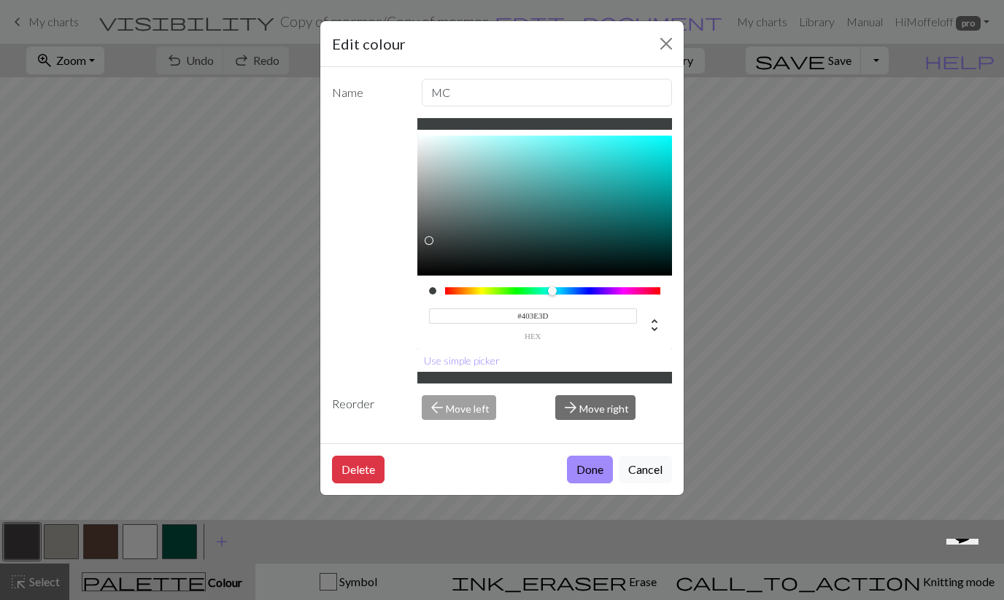
type input "#403D3D"
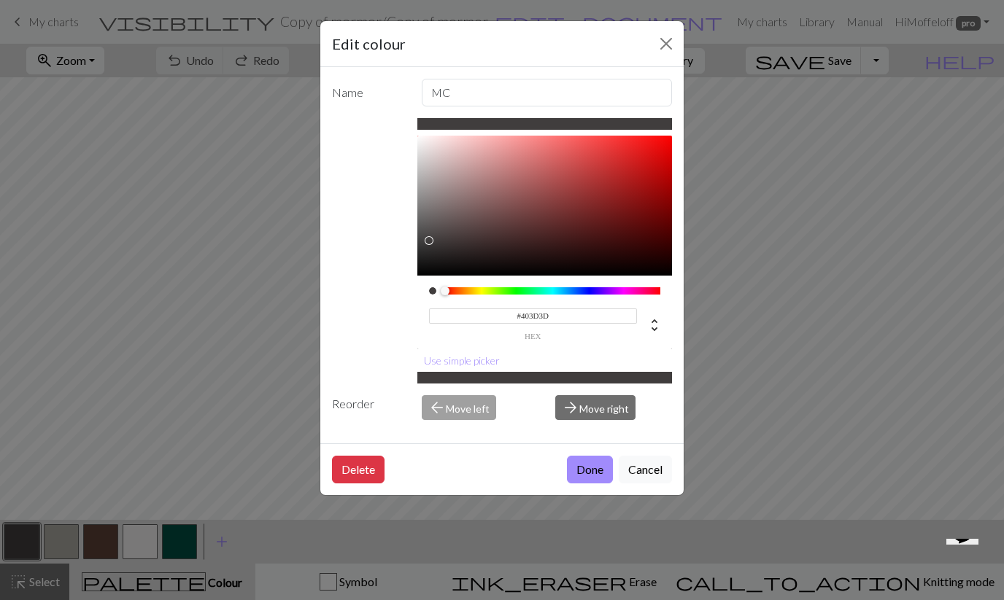
drag, startPoint x: 443, startPoint y: 291, endPoint x: 348, endPoint y: 318, distance: 99.3
click at [354, 318] on div "#403D3D hex Use simple picker" at bounding box center [502, 250] width 340 height 265
click at [435, 360] on button "Use simple picker" at bounding box center [461, 360] width 89 height 23
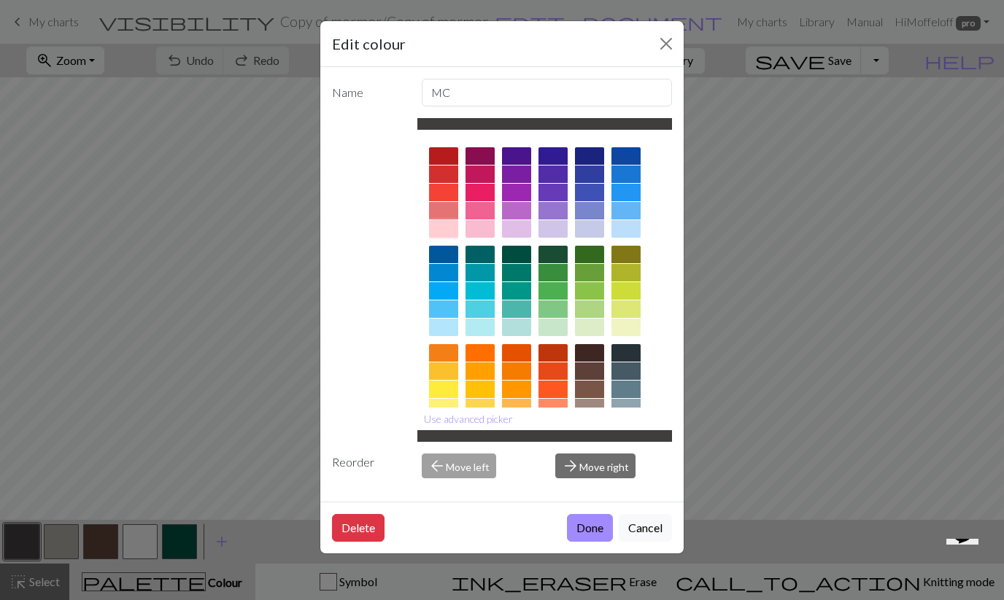
click at [446, 225] on div at bounding box center [443, 229] width 29 height 18
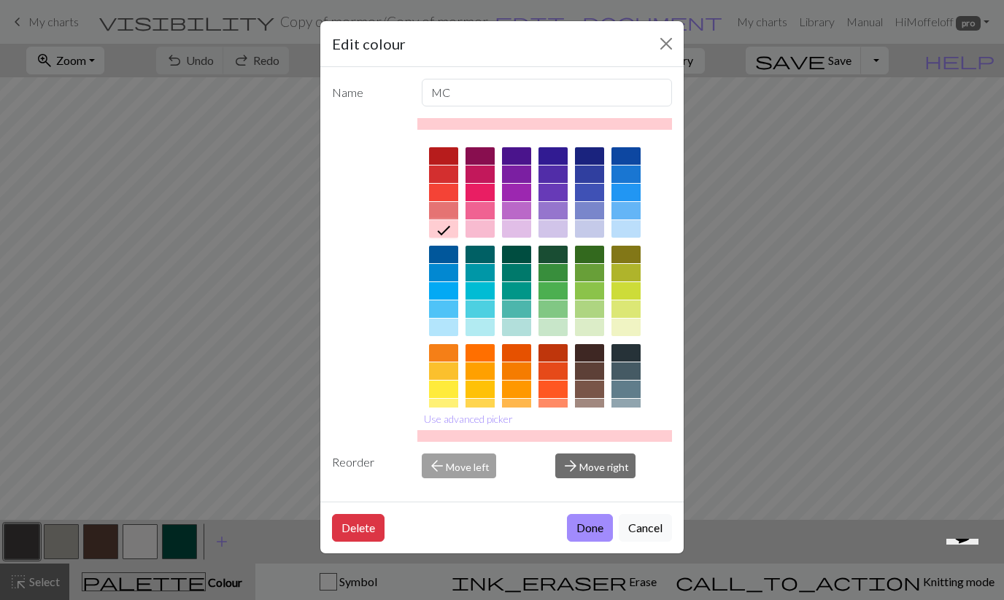
click at [474, 419] on button "Use advanced picker" at bounding box center [468, 419] width 102 height 23
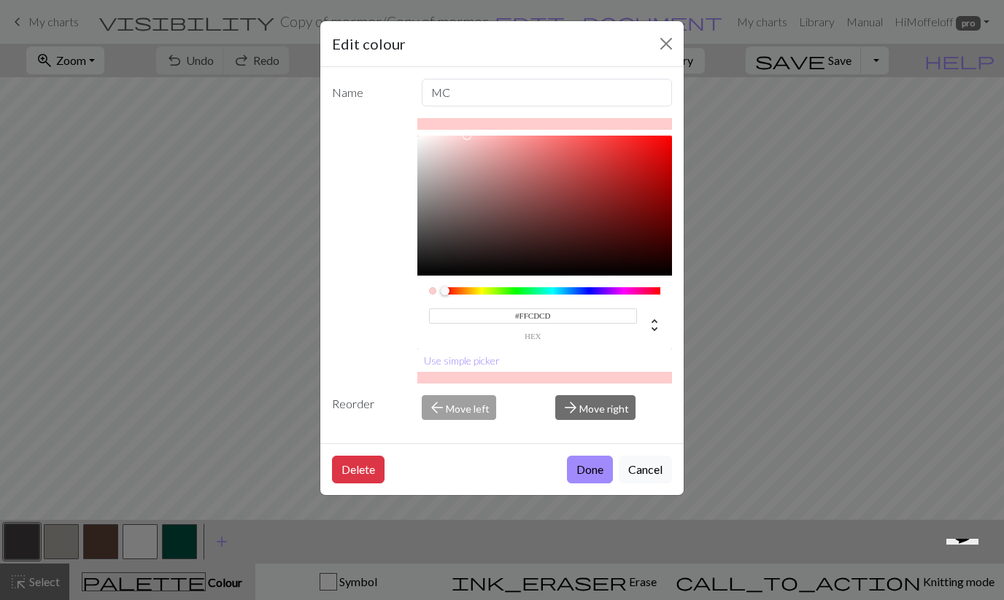
drag, startPoint x: 654, startPoint y: 292, endPoint x: 407, endPoint y: 299, distance: 247.3
click at [407, 299] on div "#FFCDCD hex Use simple picker" at bounding box center [502, 250] width 340 height 265
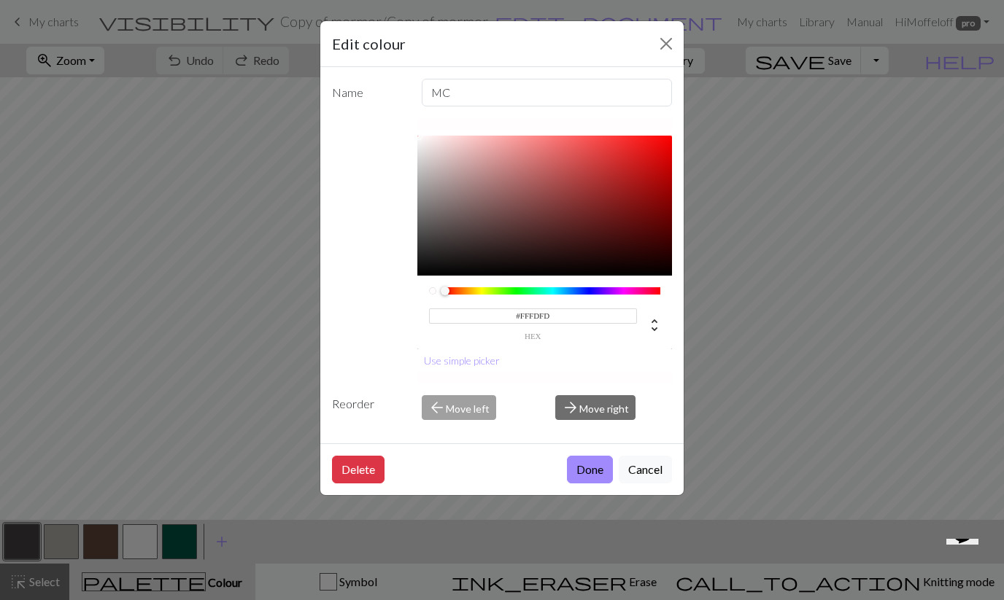
type input "#FFFFFF"
drag, startPoint x: 466, startPoint y: 136, endPoint x: 389, endPoint y: 98, distance: 85.5
click at [389, 98] on div "Name MC #FFFFFF hex Use simple picker Reorder arrow_back Move left arrow_forwar…" at bounding box center [501, 255] width 363 height 376
click at [586, 476] on button "Done" at bounding box center [590, 470] width 46 height 28
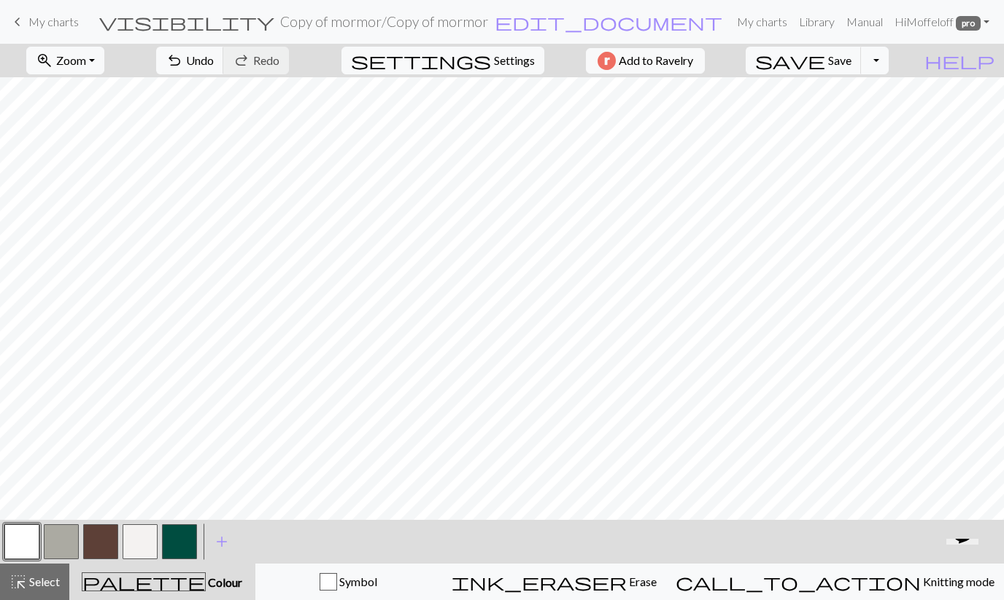
click at [58, 556] on button "button" at bounding box center [61, 541] width 35 height 35
click at [78, 537] on button "button" at bounding box center [61, 541] width 35 height 35
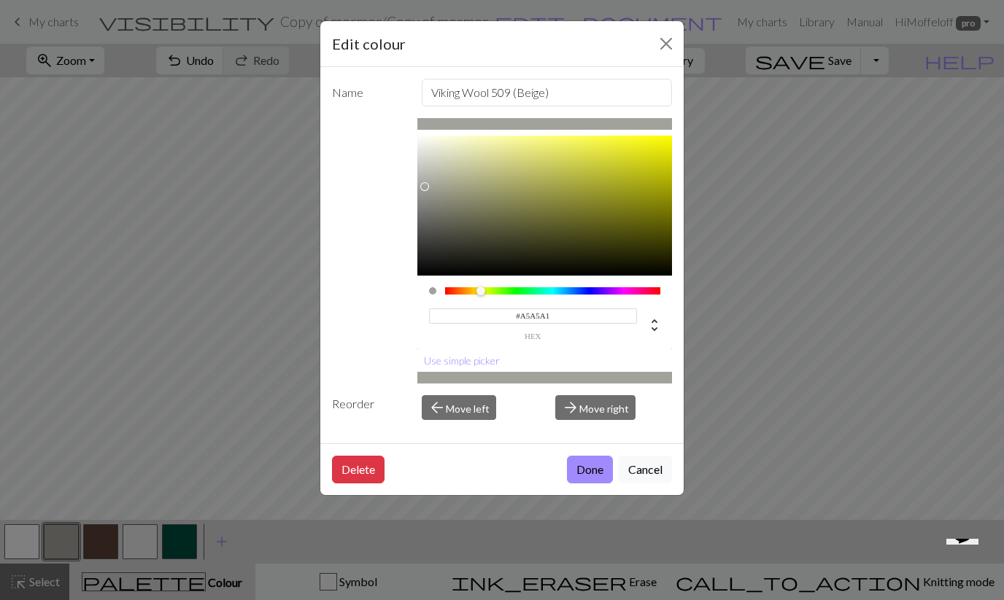
type input "#A6A6A3"
drag, startPoint x: 431, startPoint y: 181, endPoint x: 422, endPoint y: 185, distance: 9.5
click at [422, 185] on div at bounding box center [421, 184] width 9 height 9
click at [581, 473] on button "Done" at bounding box center [590, 470] width 46 height 28
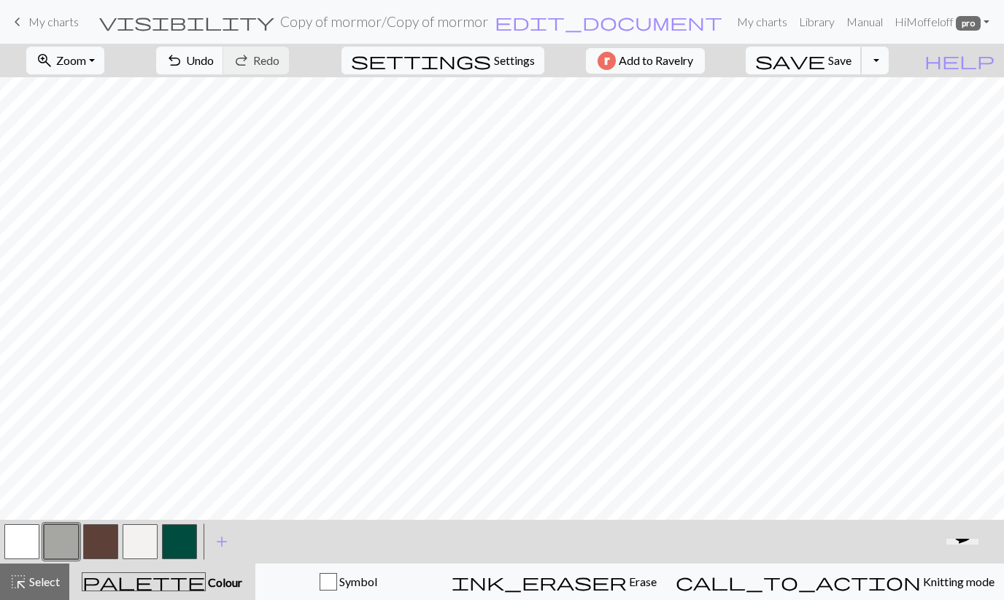
click at [825, 63] on span "save" at bounding box center [790, 60] width 70 height 20
click at [888, 63] on button "Toggle Dropdown" at bounding box center [875, 61] width 28 height 28
click at [847, 117] on button "save_alt Download" at bounding box center [767, 115] width 241 height 23
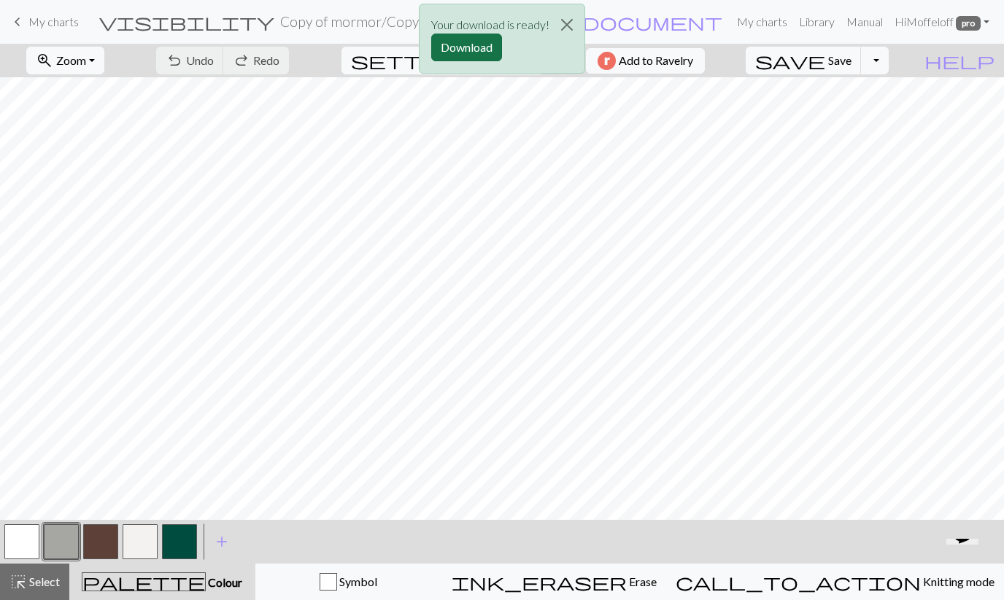
click at [486, 46] on button "Download" at bounding box center [466, 48] width 71 height 28
